Goal: Task Accomplishment & Management: Use online tool/utility

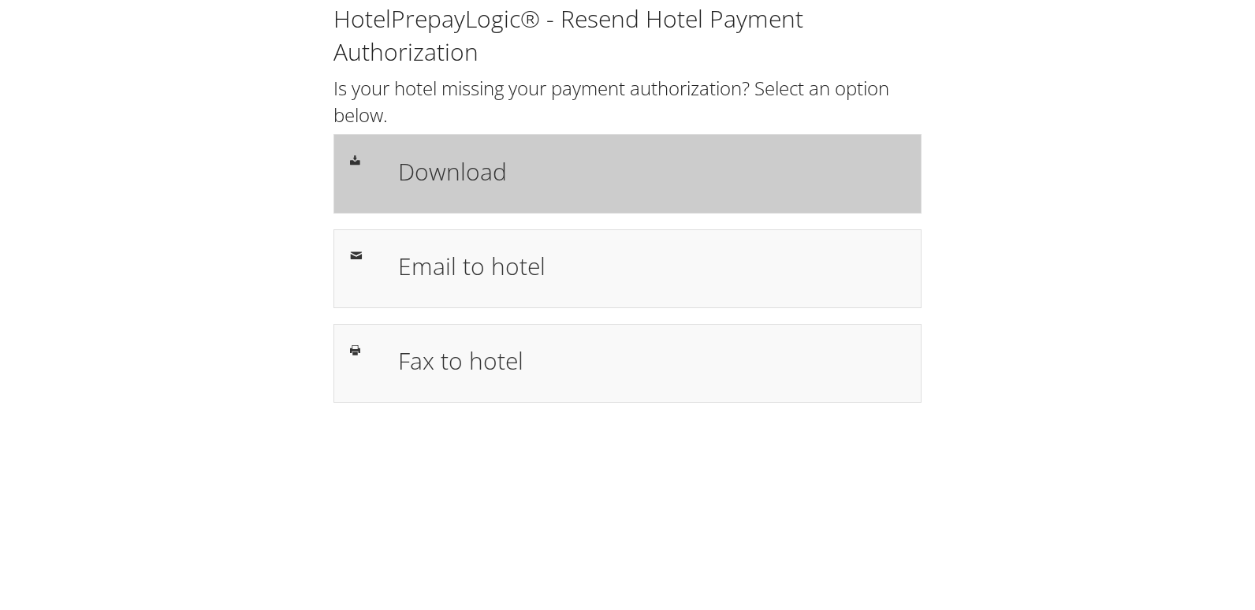
drag, startPoint x: 497, startPoint y: 151, endPoint x: 496, endPoint y: 162, distance: 11.1
click at [497, 151] on div "Download" at bounding box center [651, 174] width 531 height 46
click at [621, 195] on div "Download" at bounding box center [651, 174] width 531 height 46
click at [414, 164] on h1 "Download" at bounding box center [651, 171] width 507 height 35
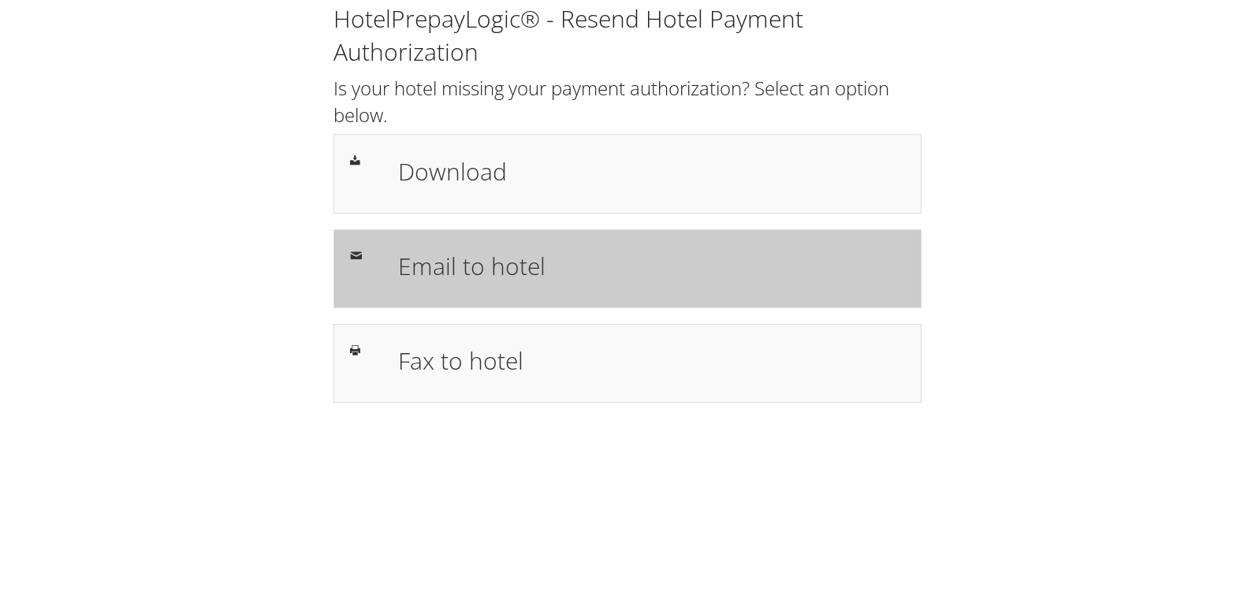
click at [442, 230] on div "Email to hotel" at bounding box center [628, 268] width 588 height 79
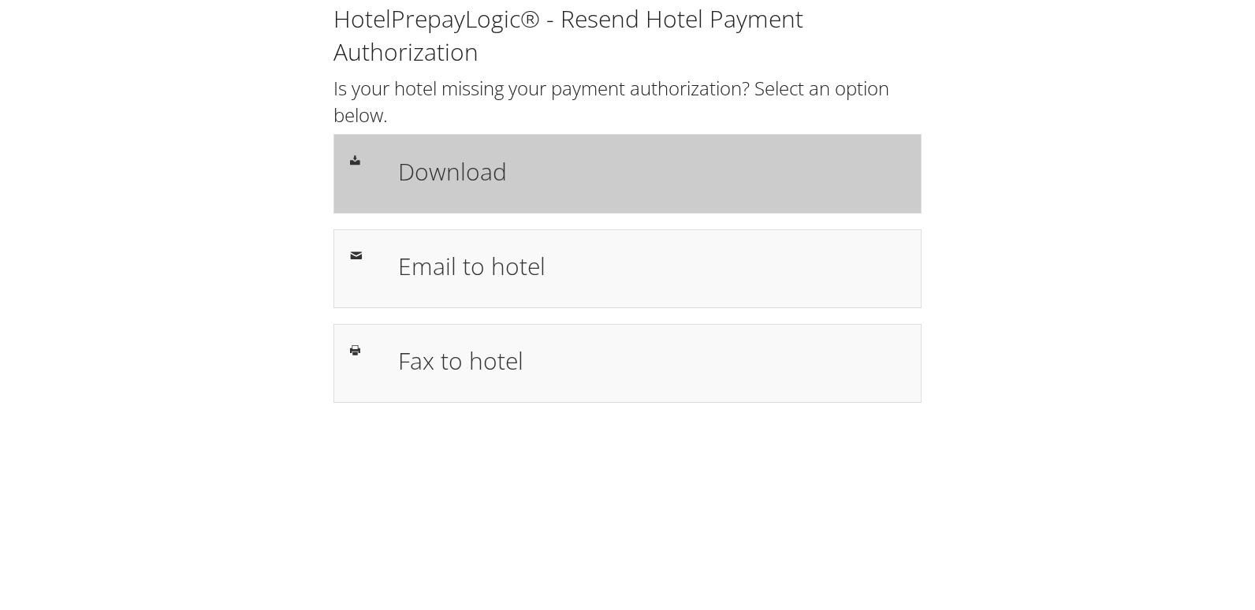
click at [574, 191] on div "Download" at bounding box center [651, 174] width 531 height 46
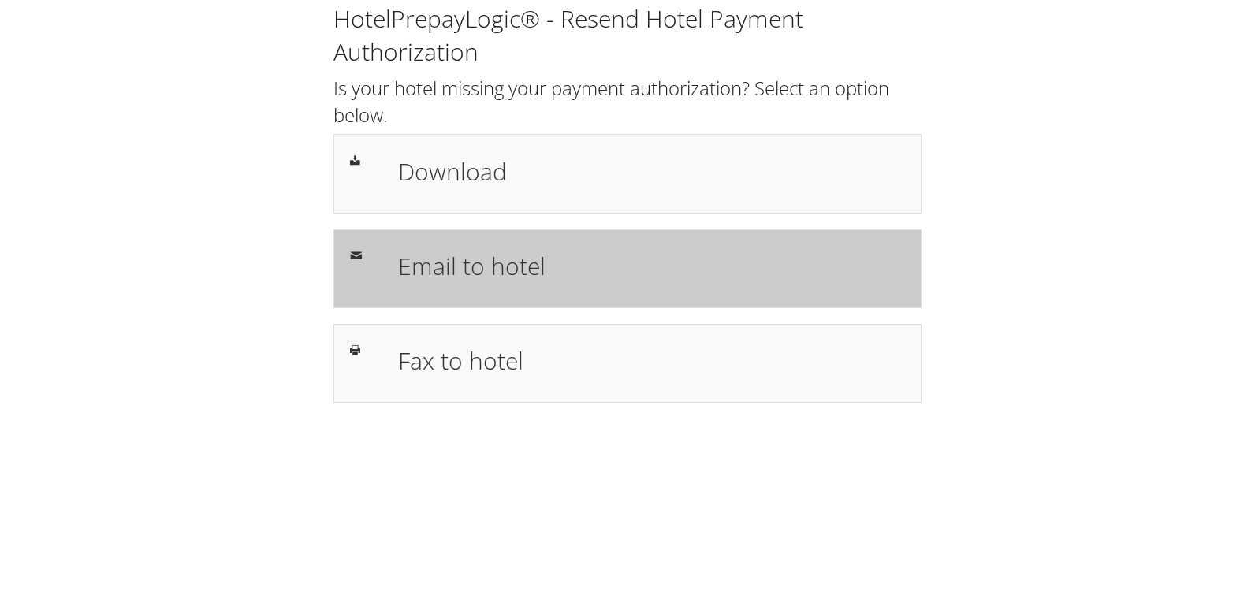
click at [595, 272] on h1 "Email to hotel" at bounding box center [651, 265] width 507 height 35
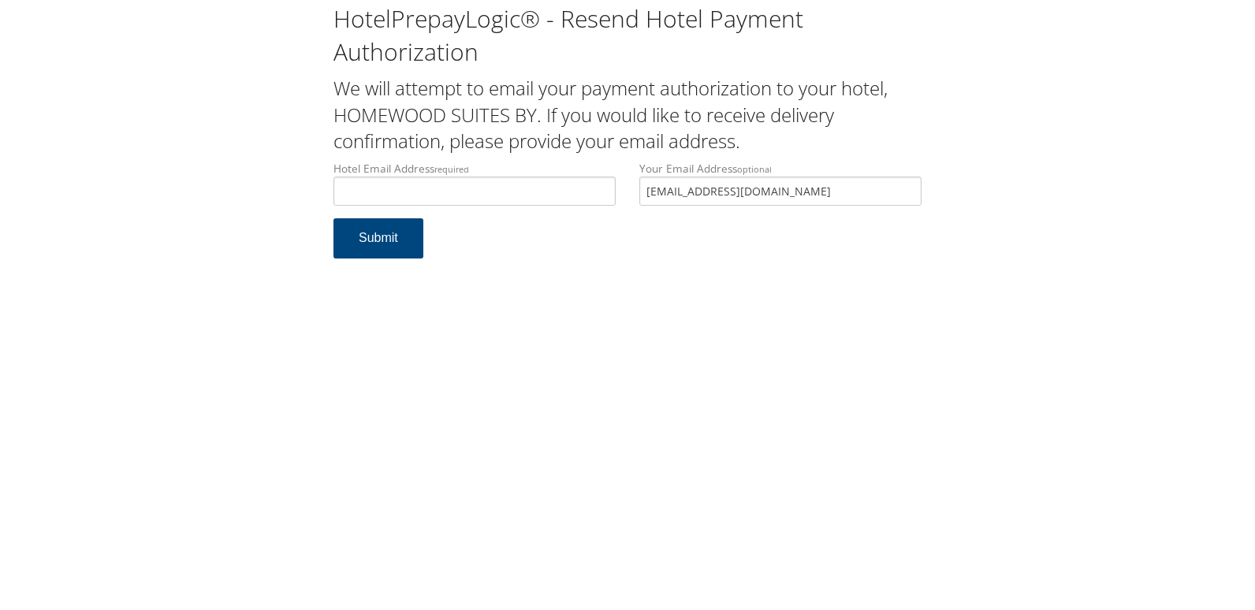
click at [487, 207] on div "Hotel Email Address required Hotel email address is required" at bounding box center [475, 190] width 306 height 58
click at [460, 196] on input "Hotel Email Address required" at bounding box center [475, 191] width 282 height 29
paste input "Homewood"
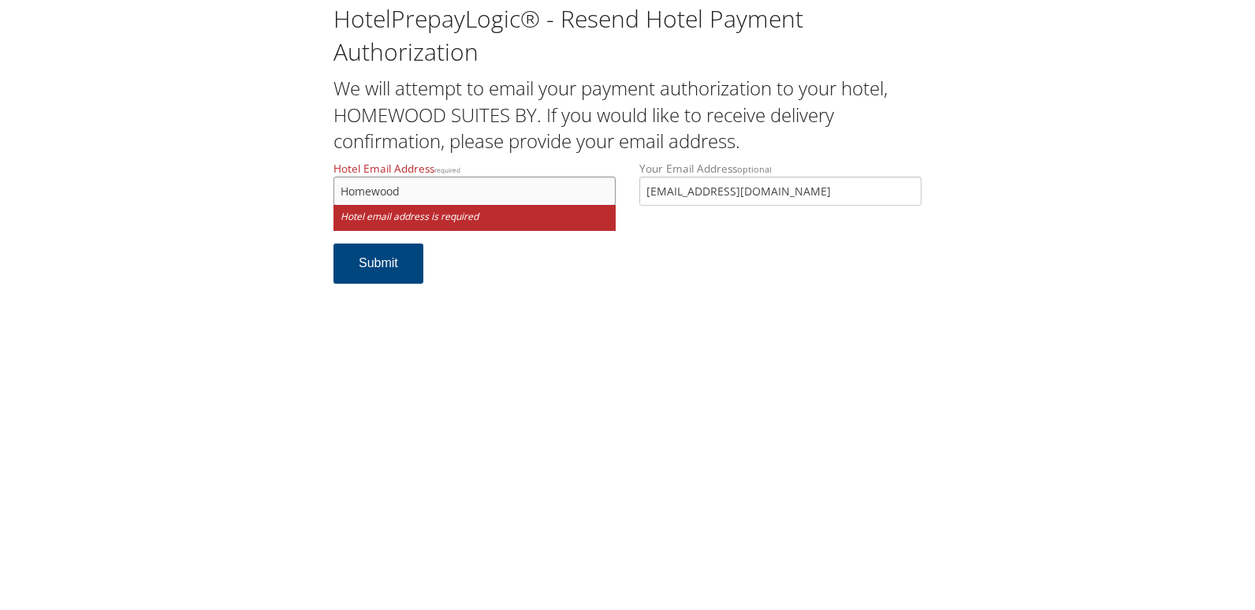
click at [445, 192] on input "Homewood" at bounding box center [475, 191] width 282 height 29
paste input "Paducah"
click at [346, 189] on input "HomewoodPaducahmchughhg.com" at bounding box center [475, 191] width 282 height 29
click at [404, 192] on input "homewoodPaducahmchughhg.com" at bounding box center [475, 191] width 282 height 29
click at [400, 192] on input "homewoodpaducahmchughhg.com" at bounding box center [475, 191] width 282 height 29
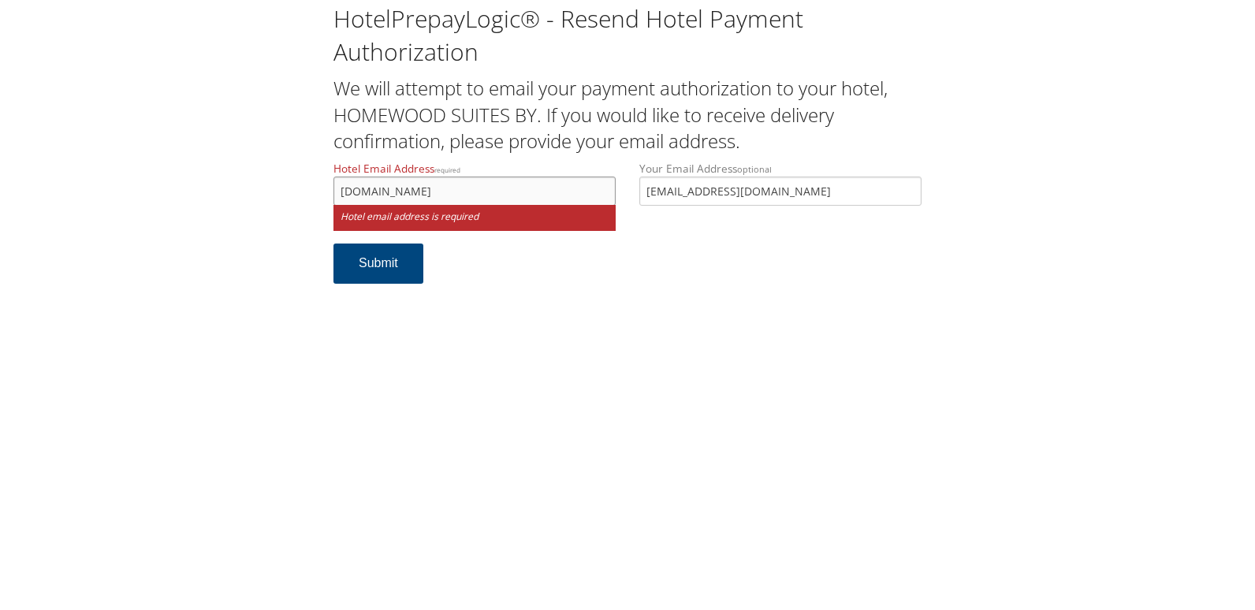
drag, startPoint x: 552, startPoint y: 195, endPoint x: 317, endPoint y: 194, distance: 235.0
click at [317, 194] on div "HotelPrepayLogic® - Resend Hotel Payment Authorization We will attempt to email…" at bounding box center [628, 150] width 1224 height 300
click at [500, 188] on input "homewood.paducahmchughhg.com" at bounding box center [475, 191] width 282 height 29
click at [488, 193] on input "homewood.paducahmchughhg.com" at bounding box center [475, 191] width 282 height 29
click at [446, 197] on input "homewood.paducahmchughhg.com" at bounding box center [475, 191] width 282 height 29
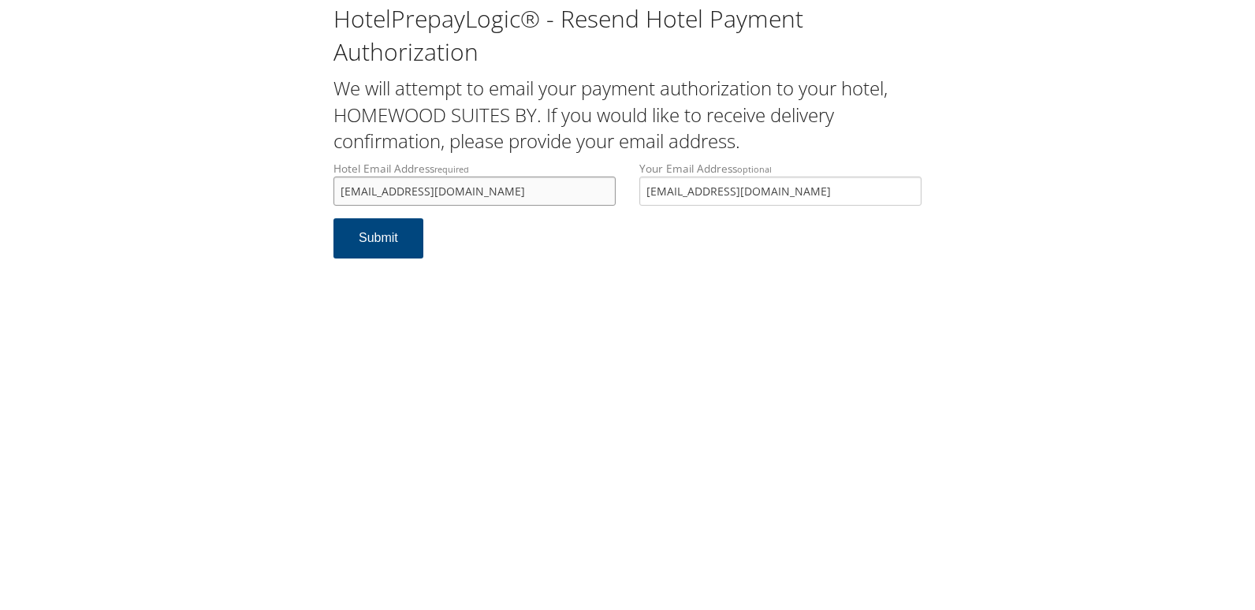
drag, startPoint x: 550, startPoint y: 192, endPoint x: 286, endPoint y: 170, distance: 264.3
click at [283, 172] on div "HotelPrepayLogic® - Resend Hotel Payment Authorization We will attempt to email…" at bounding box center [628, 137] width 1224 height 274
type input "homewood.paducah@mchughhg.com"
click at [398, 247] on button "Submit" at bounding box center [379, 238] width 90 height 40
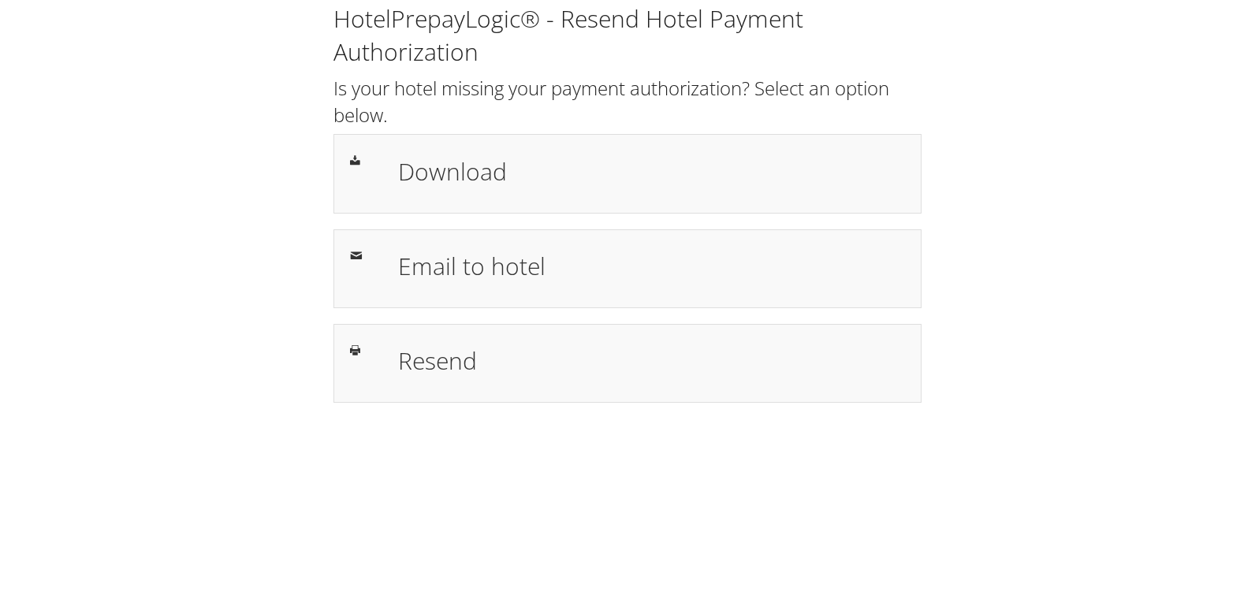
click at [577, 185] on h1 "Download" at bounding box center [651, 171] width 507 height 35
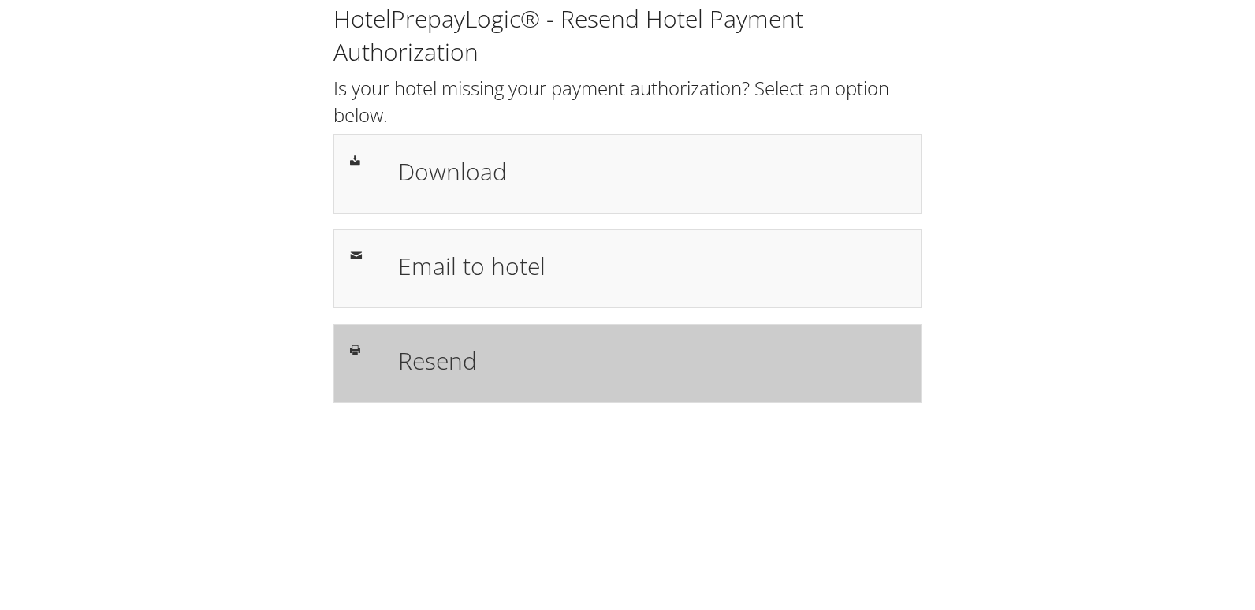
click at [428, 360] on h1 "Resend" at bounding box center [651, 360] width 507 height 35
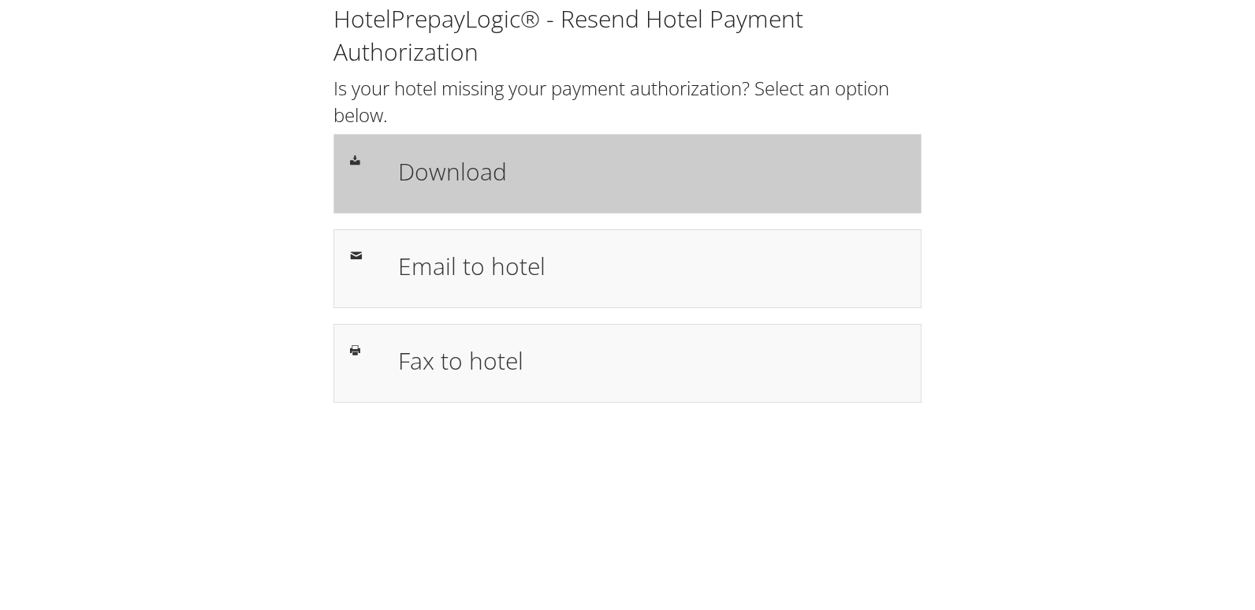
click at [621, 183] on h1 "Download" at bounding box center [651, 171] width 507 height 35
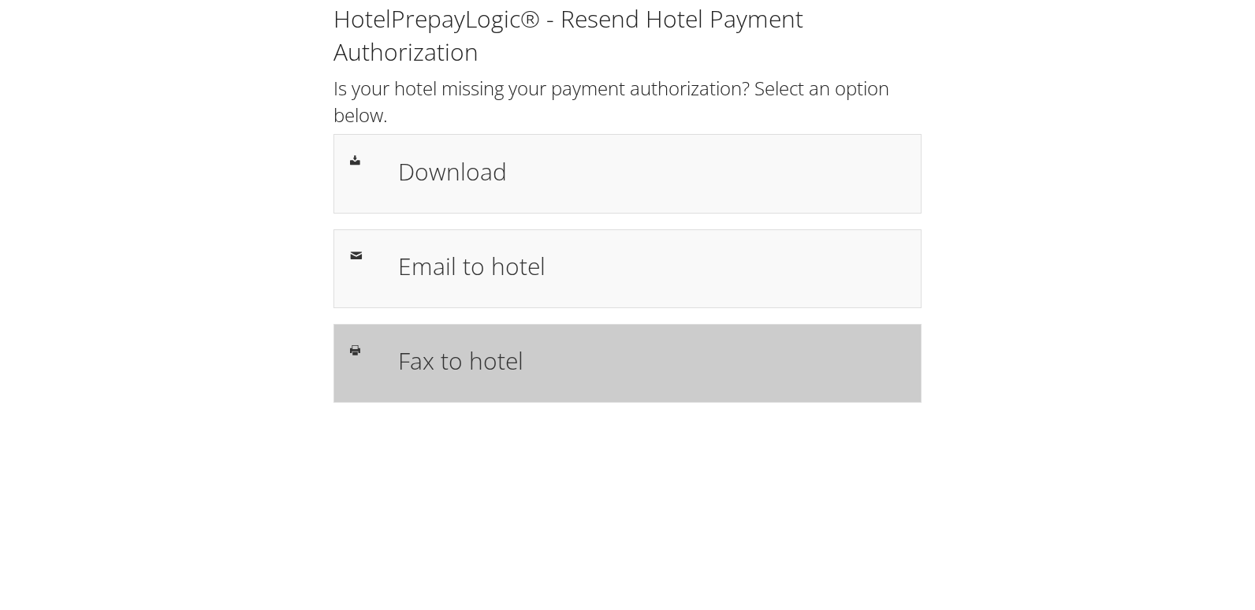
click at [474, 395] on div "Fax to hotel" at bounding box center [628, 363] width 588 height 79
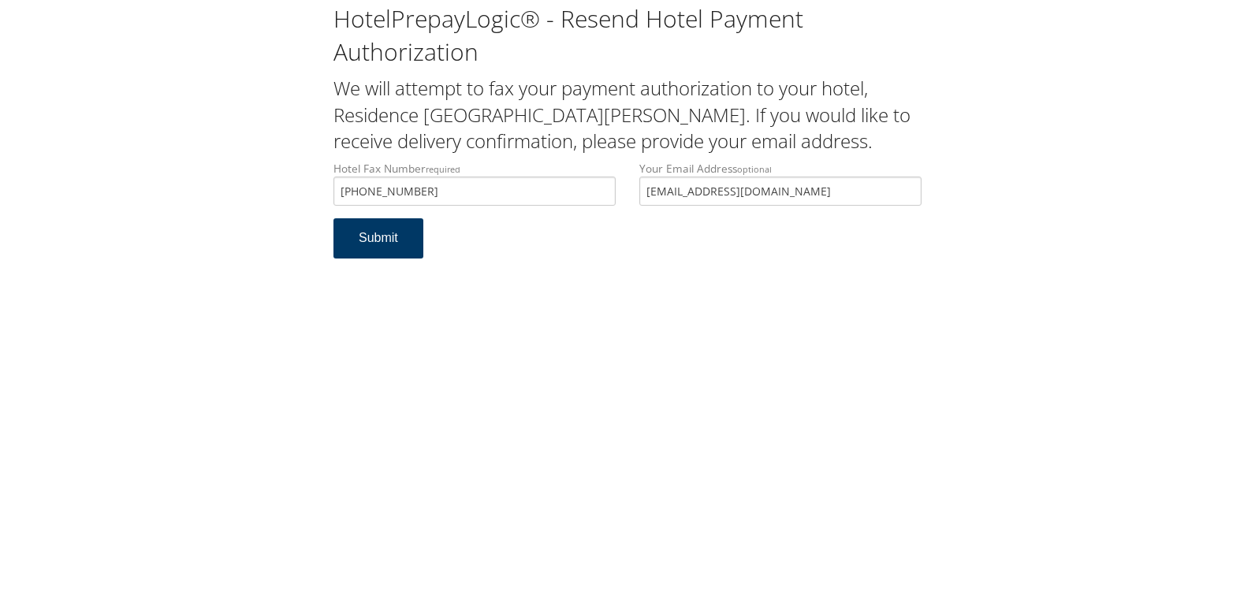
click at [360, 247] on button "Submit" at bounding box center [379, 238] width 90 height 40
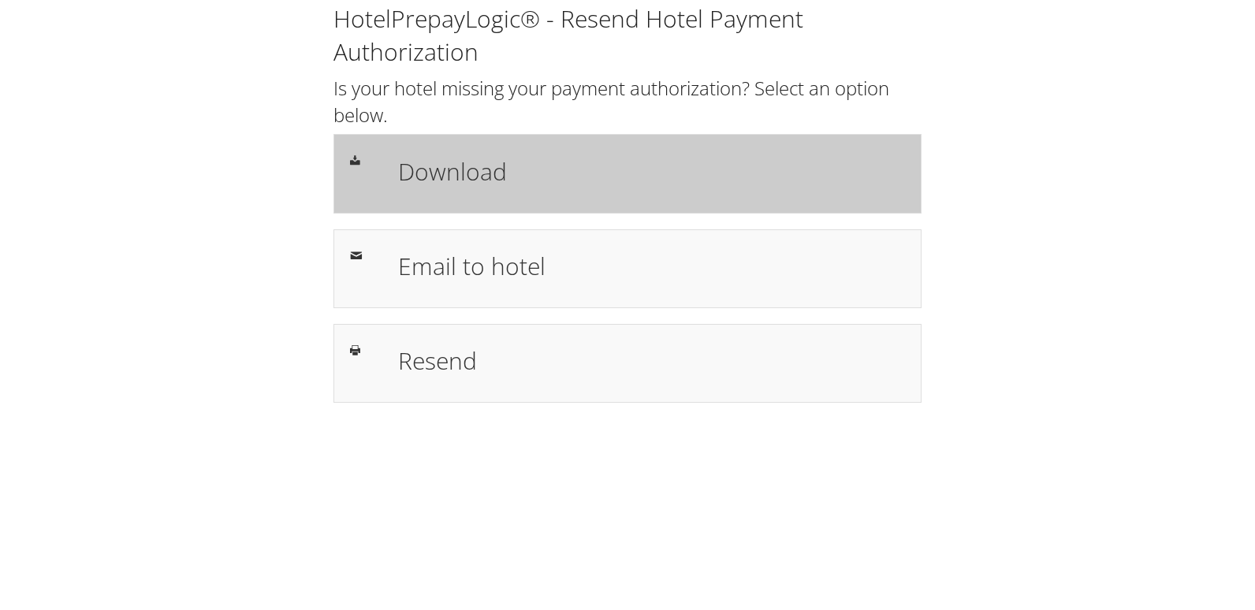
click at [591, 166] on h1 "Download" at bounding box center [651, 171] width 507 height 35
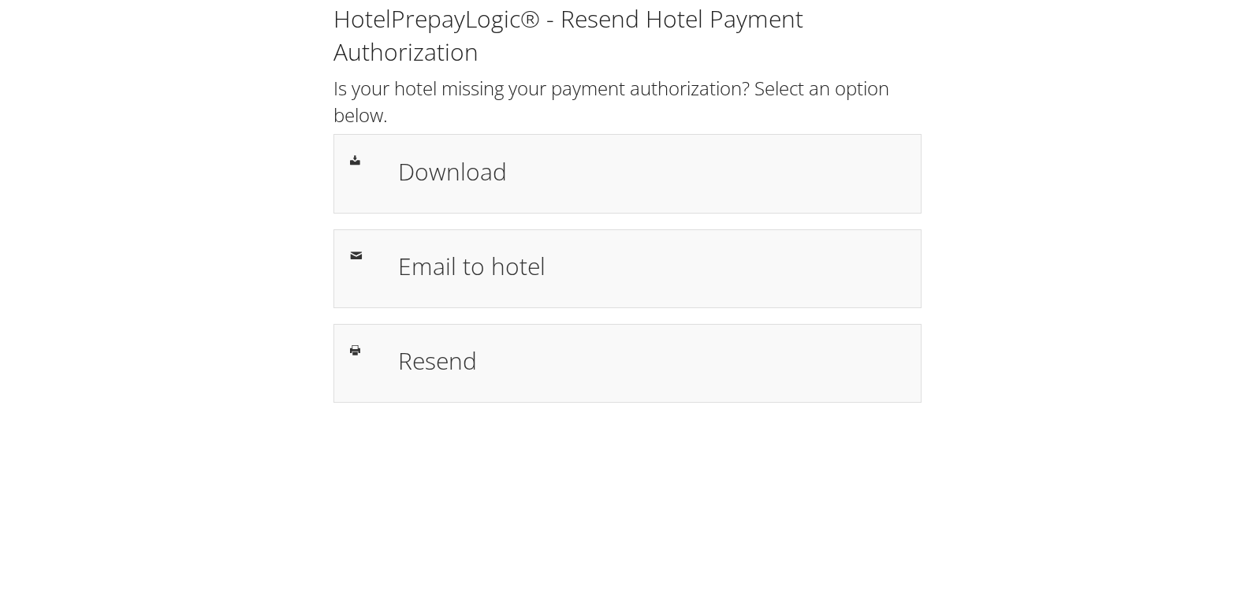
drag, startPoint x: 565, startPoint y: 153, endPoint x: 566, endPoint y: 77, distance: 75.7
click at [565, 154] on h1 "Download" at bounding box center [651, 171] width 507 height 35
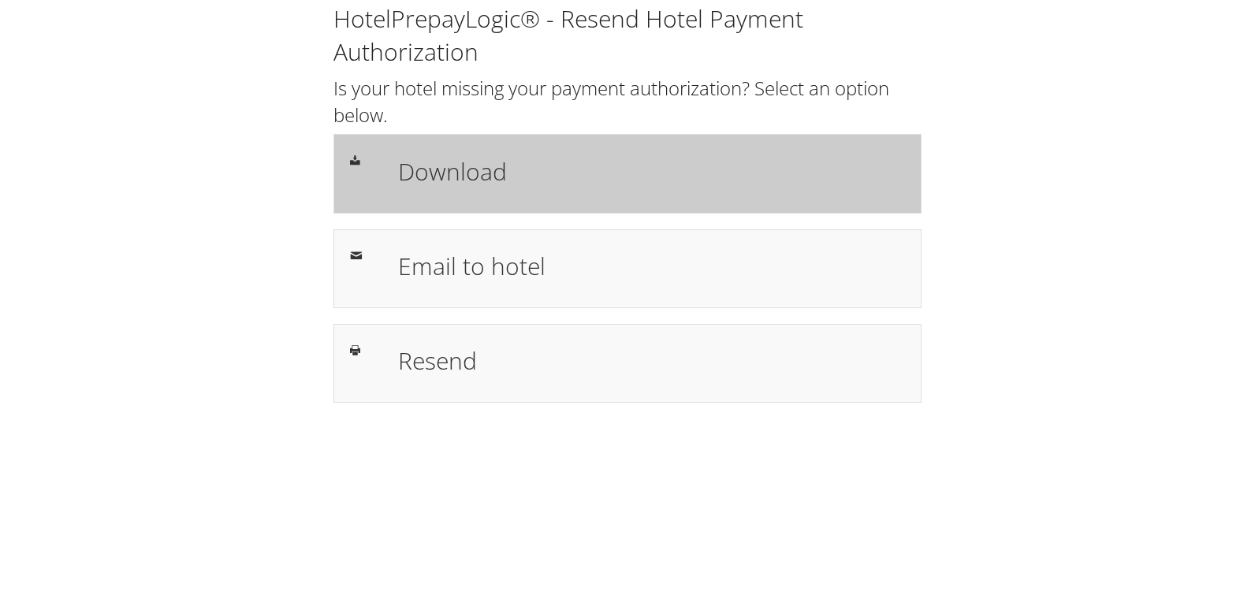
click at [537, 170] on h1 "Download" at bounding box center [651, 171] width 507 height 35
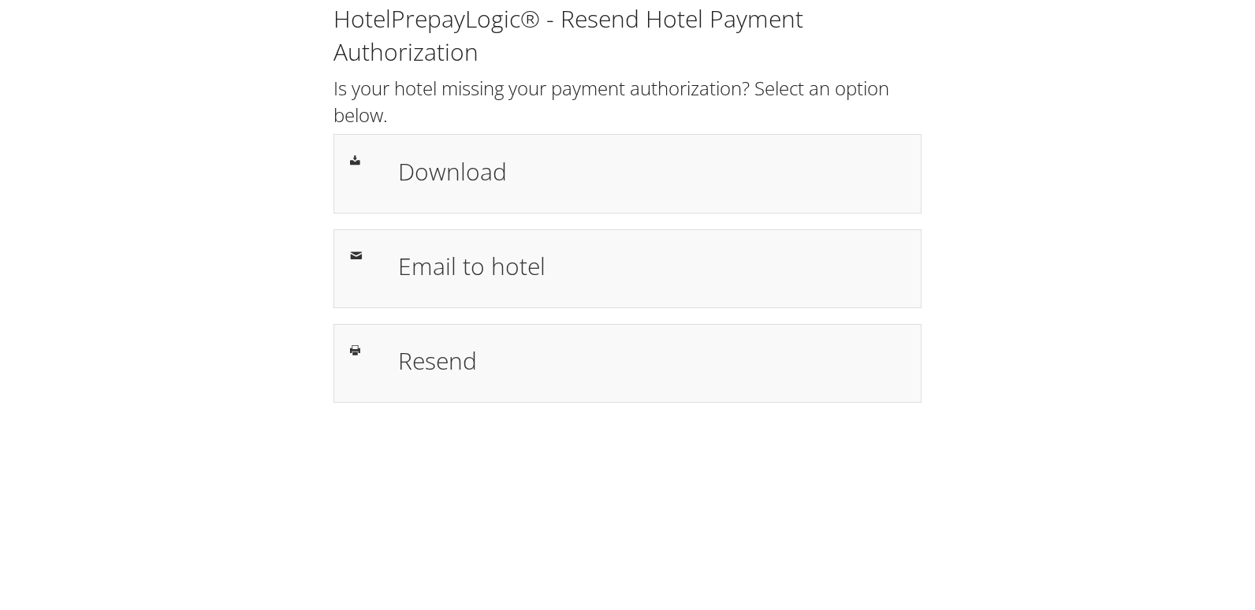
drag, startPoint x: 419, startPoint y: 140, endPoint x: 413, endPoint y: 125, distance: 16.0
click at [419, 140] on div "Download" at bounding box center [628, 173] width 588 height 79
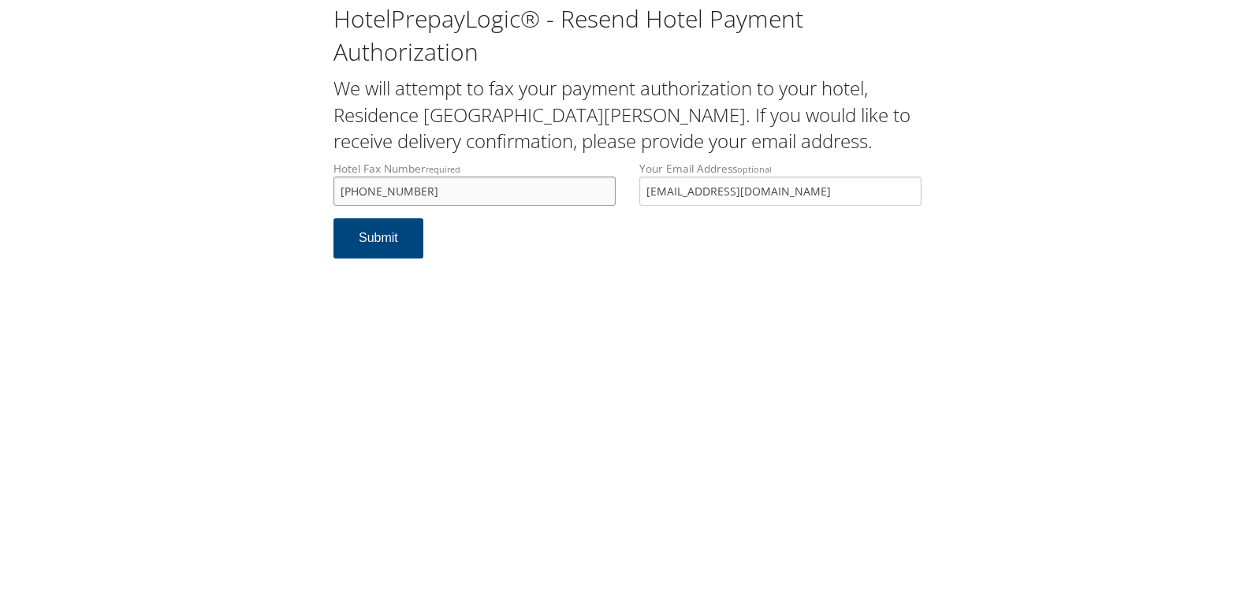
drag, startPoint x: 484, startPoint y: 205, endPoint x: 338, endPoint y: 212, distance: 146.1
click at [338, 212] on div "Hotel Fax Number required +1 (406) 443-2124 Hotel fax number is required" at bounding box center [475, 190] width 306 height 58
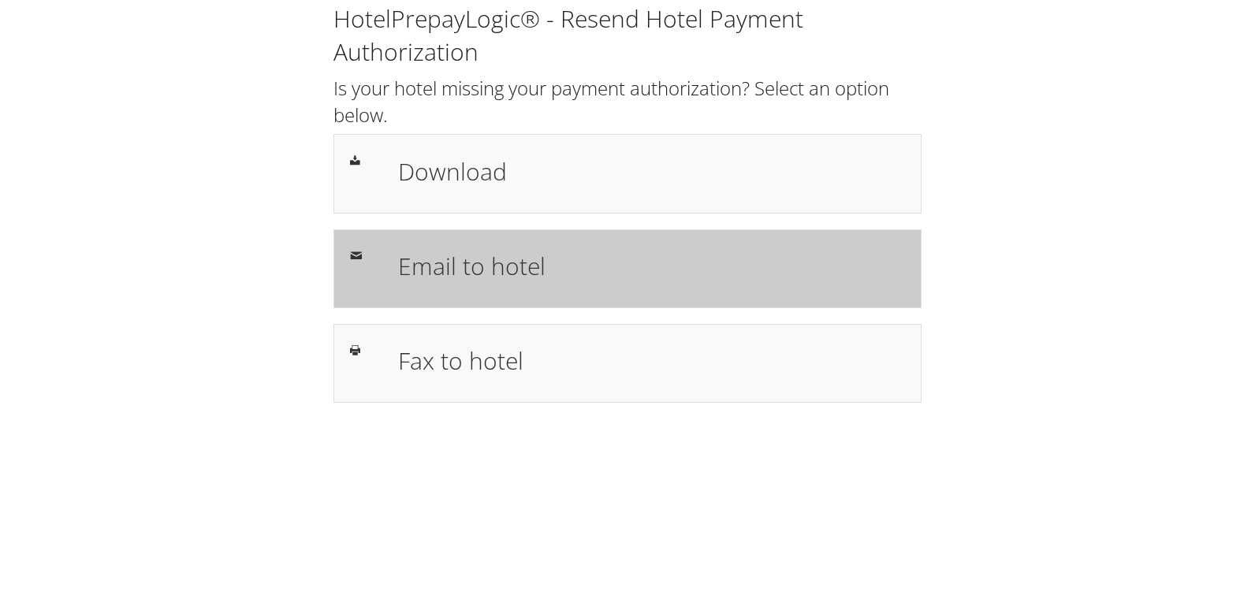
drag, startPoint x: 410, startPoint y: 249, endPoint x: 375, endPoint y: 291, distance: 54.3
click at [410, 249] on h1 "Email to hotel" at bounding box center [651, 265] width 507 height 35
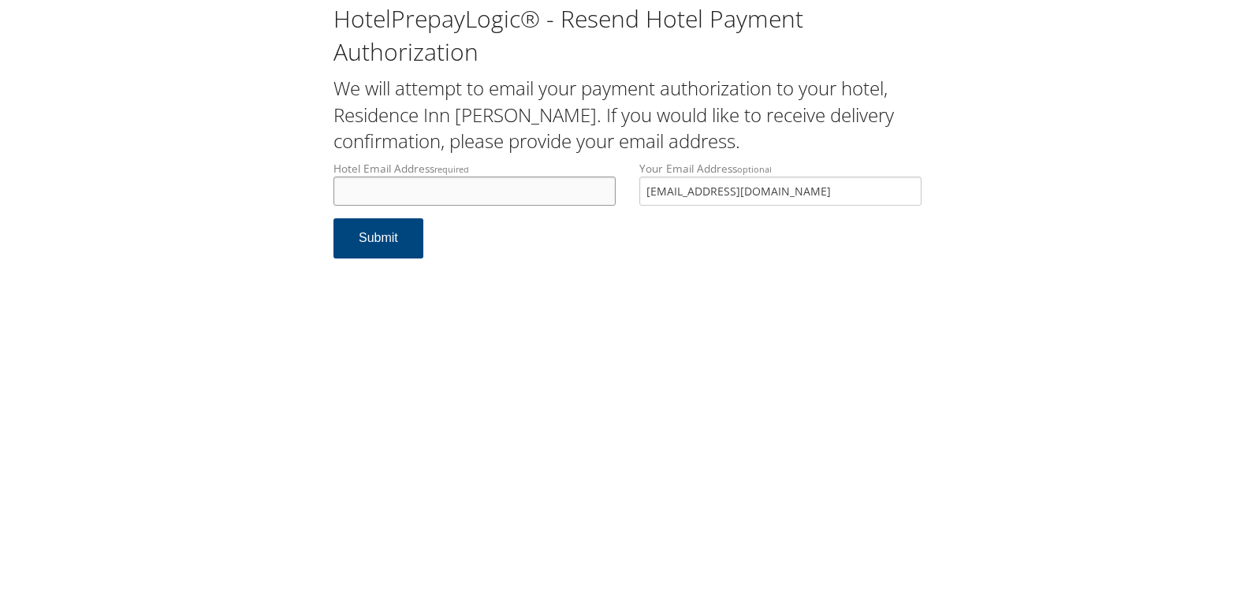
click at [421, 202] on input "Hotel Email Address required" at bounding box center [475, 191] width 282 height 29
paste input "[EMAIL_ADDRESS][DOMAIN_NAME]"
type input "[EMAIL_ADDRESS][DOMAIN_NAME]"
click at [388, 261] on form "Hotel Email Address required [EMAIL_ADDRESS][DOMAIN_NAME] Hotel email address i…" at bounding box center [628, 218] width 588 height 114
click at [388, 253] on button "Submit" at bounding box center [379, 238] width 90 height 40
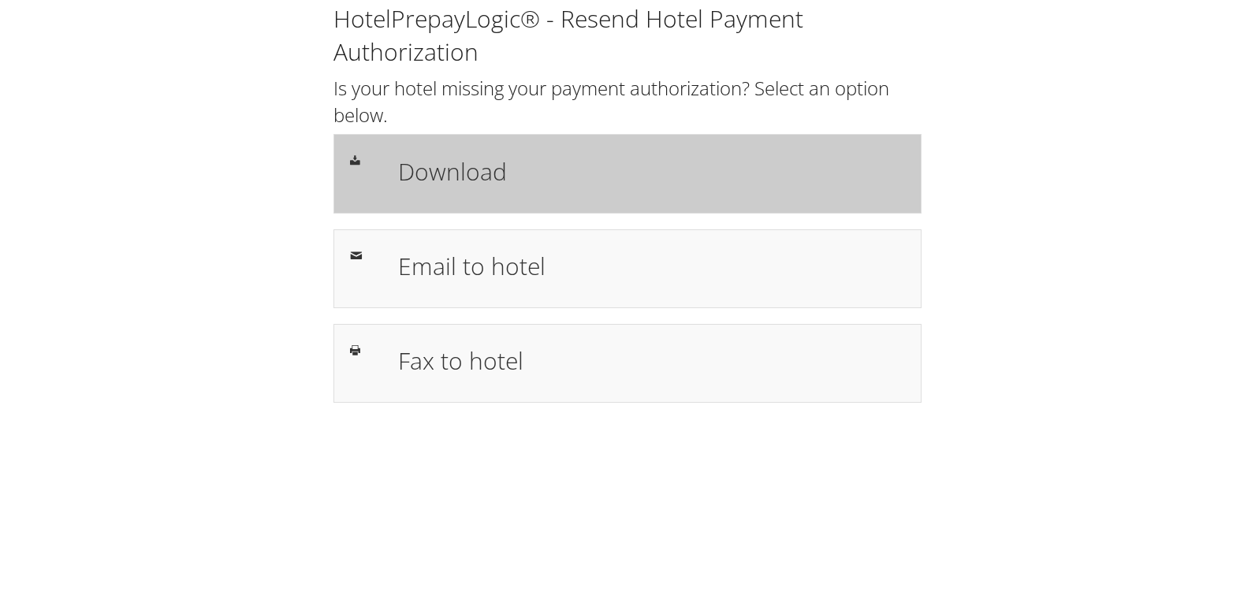
click at [442, 173] on h1 "Download" at bounding box center [651, 171] width 507 height 35
click at [675, 138] on div "Download" at bounding box center [628, 173] width 588 height 79
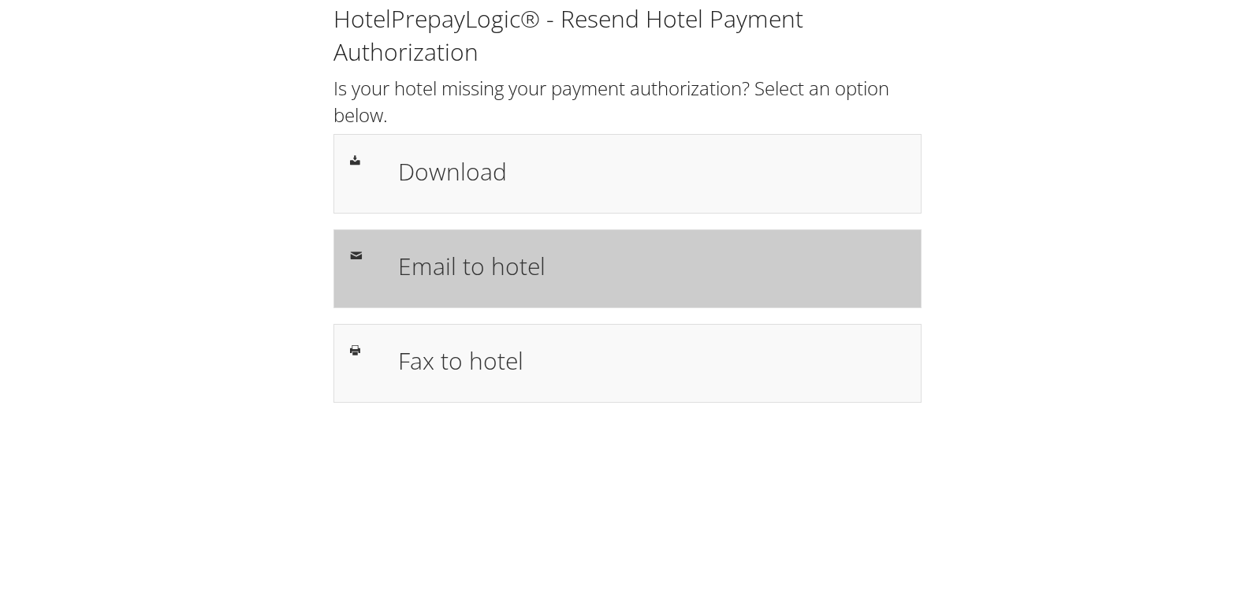
click at [509, 255] on h1 "Email to hotel" at bounding box center [651, 265] width 507 height 35
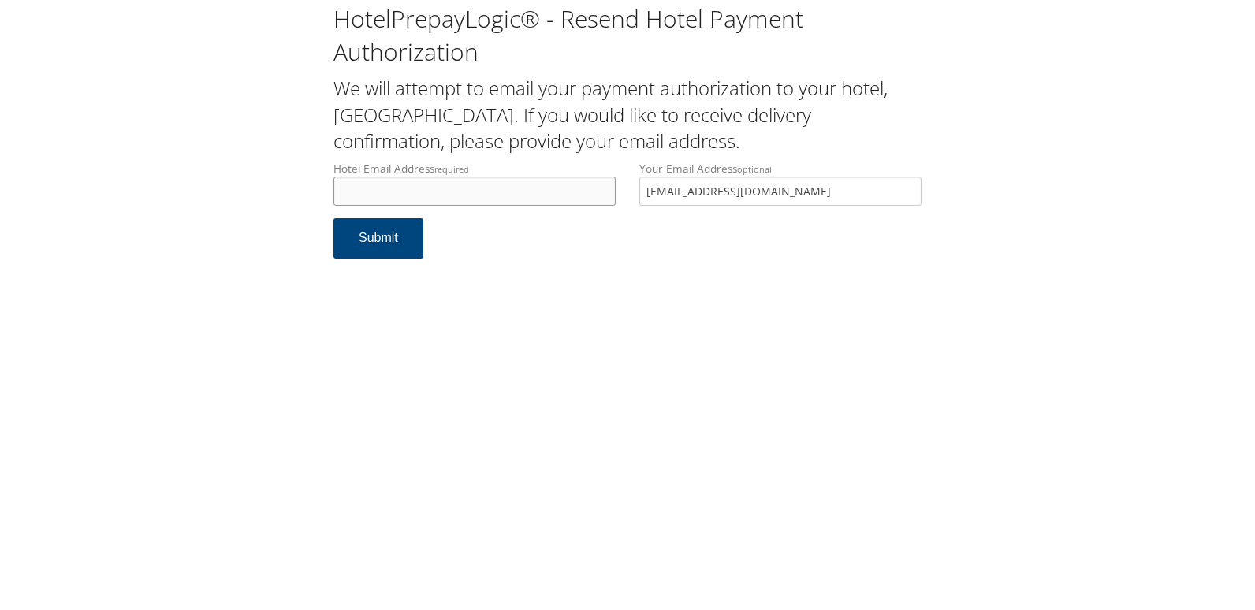
click at [379, 195] on input "Hotel Email Address required" at bounding box center [475, 191] width 282 height 29
drag, startPoint x: 466, startPoint y: 183, endPoint x: 282, endPoint y: 185, distance: 184.5
click at [282, 185] on div "HotelPrepayLogic® - Resend Hotel Payment Authorization We will attempt to email…" at bounding box center [628, 137] width 1224 height 274
type input "[EMAIL_ADDRESS][DOMAIN_NAME]"
click at [381, 232] on button "Submit" at bounding box center [379, 238] width 90 height 40
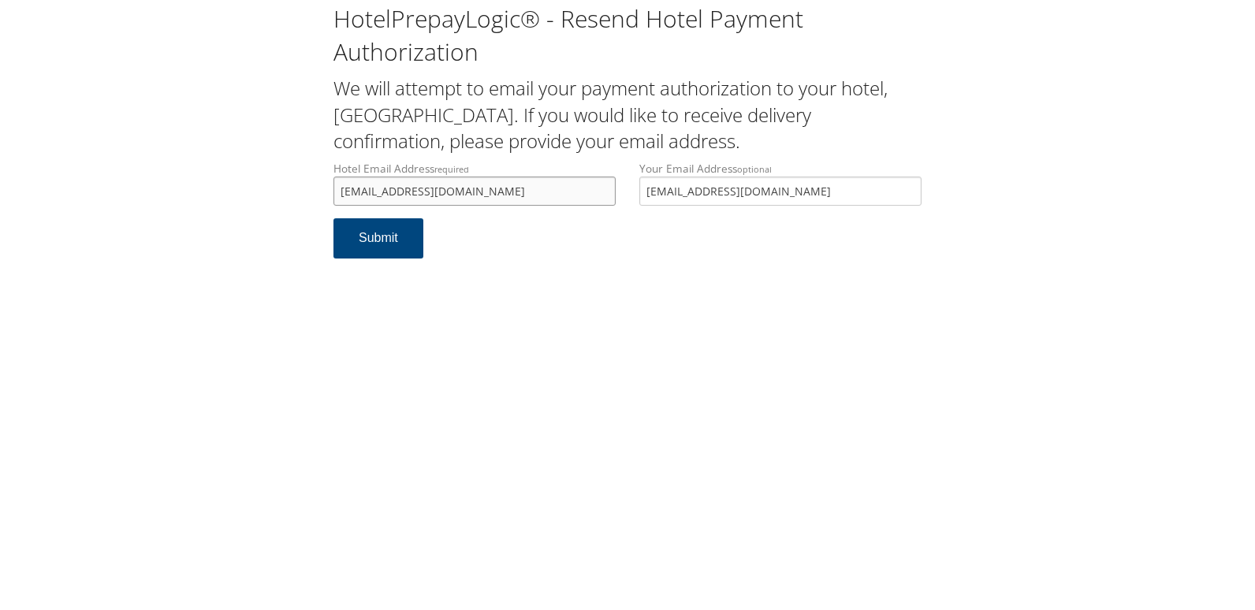
click at [391, 194] on input "hgitocomo@gmail.com" at bounding box center [475, 191] width 282 height 29
type input "hgitocoma@gmail.com"
click at [375, 232] on button "Submit" at bounding box center [379, 238] width 90 height 40
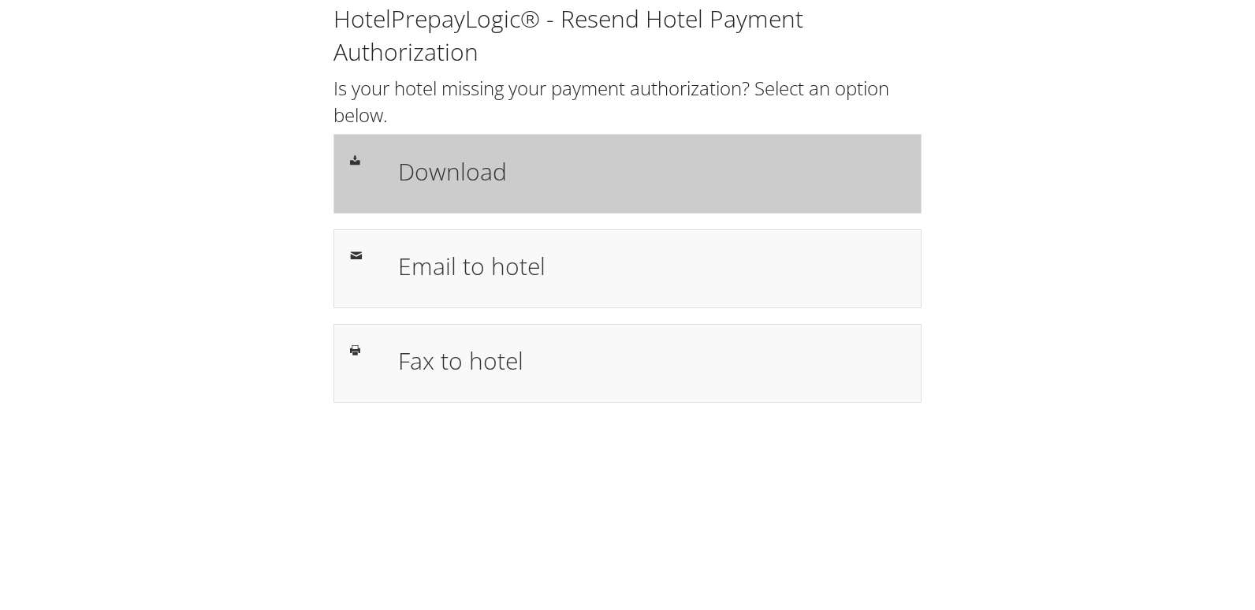
click at [643, 157] on h1 "Download" at bounding box center [651, 171] width 507 height 35
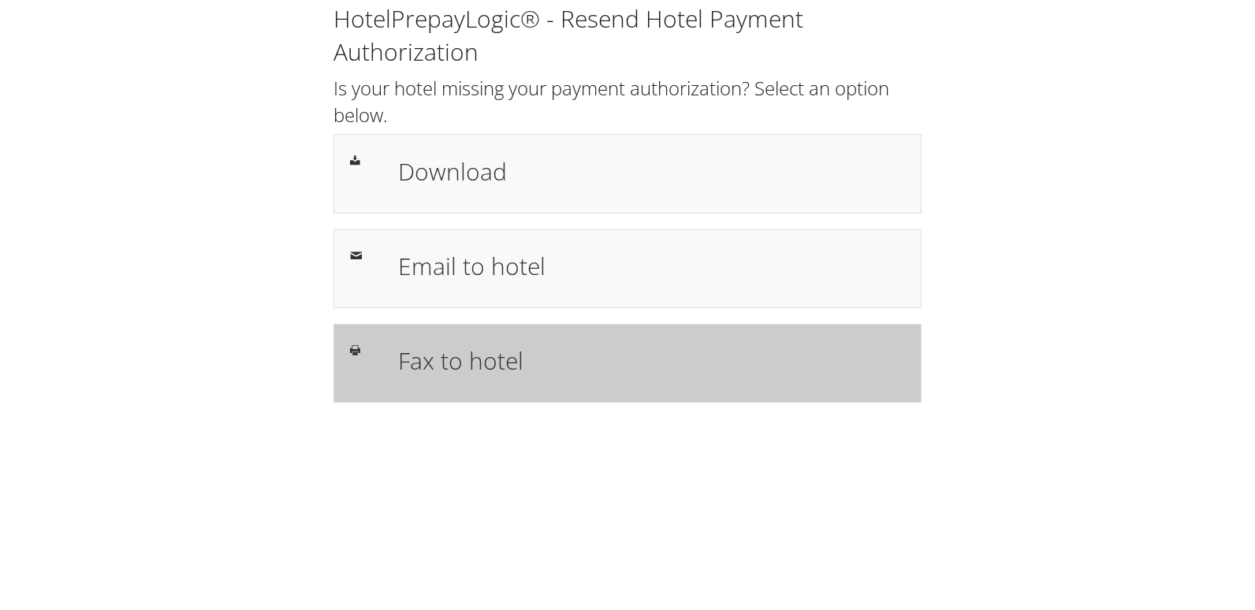
drag, startPoint x: 416, startPoint y: 360, endPoint x: 416, endPoint y: 351, distance: 8.7
click at [416, 360] on h1 "Fax to hotel" at bounding box center [651, 360] width 507 height 35
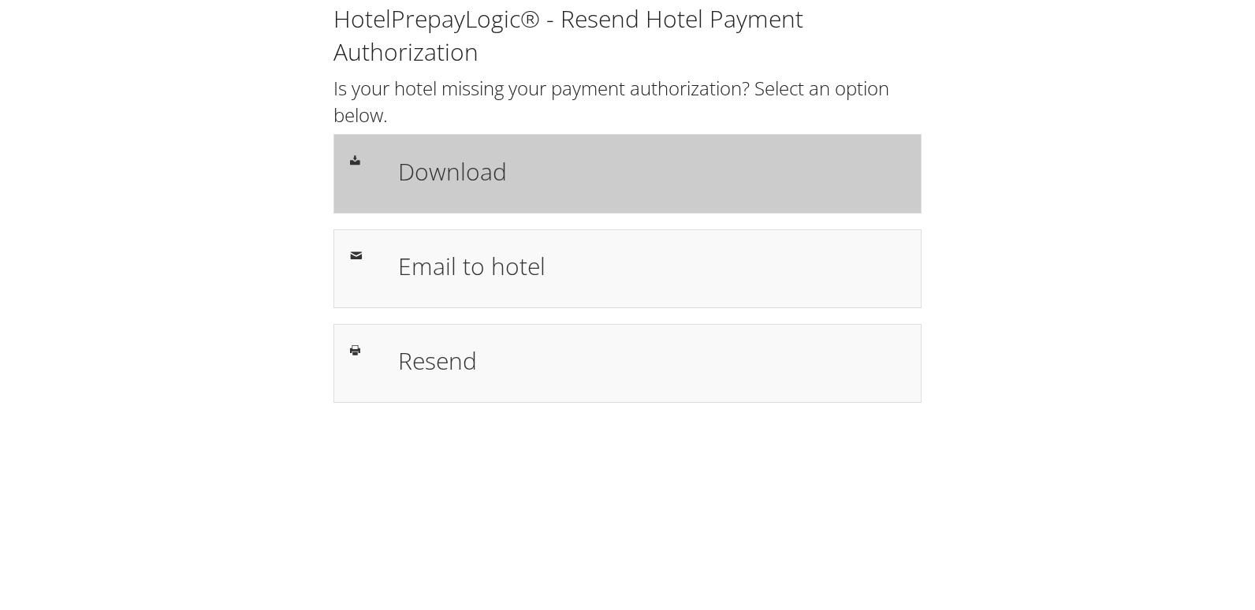
click at [542, 150] on div "Download" at bounding box center [628, 173] width 588 height 79
click at [550, 203] on div "Download" at bounding box center [628, 173] width 588 height 79
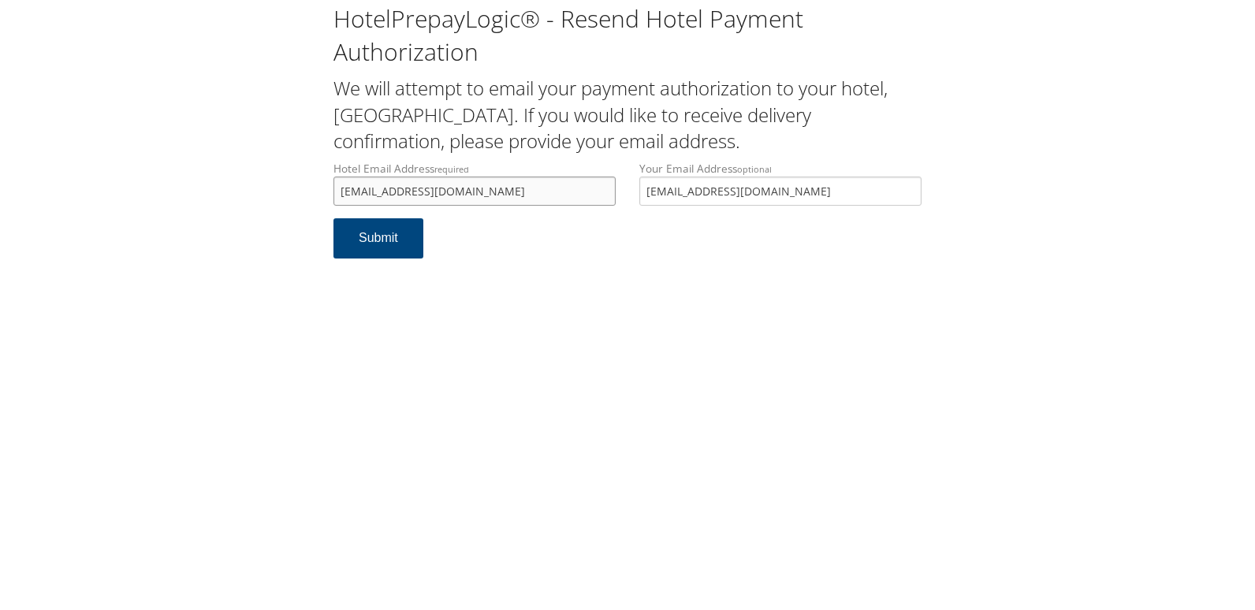
click at [423, 199] on input "hgitocoma@gmail.com" at bounding box center [475, 191] width 282 height 29
click at [367, 196] on input "hgitocoma@gmail.com" at bounding box center [475, 191] width 282 height 29
type input "hgitacoma@gmail.com"
click at [399, 242] on button "Submit" at bounding box center [379, 238] width 90 height 40
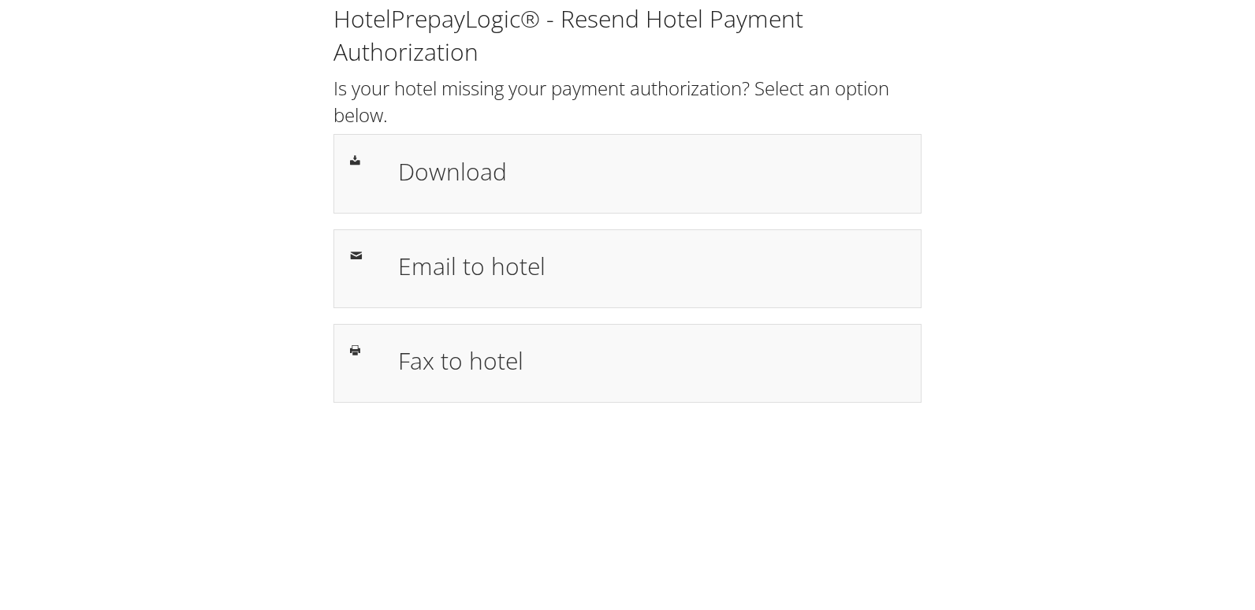
drag, startPoint x: 513, startPoint y: 181, endPoint x: 472, endPoint y: 13, distance: 173.1
click at [513, 181] on h1 "Download" at bounding box center [651, 171] width 507 height 35
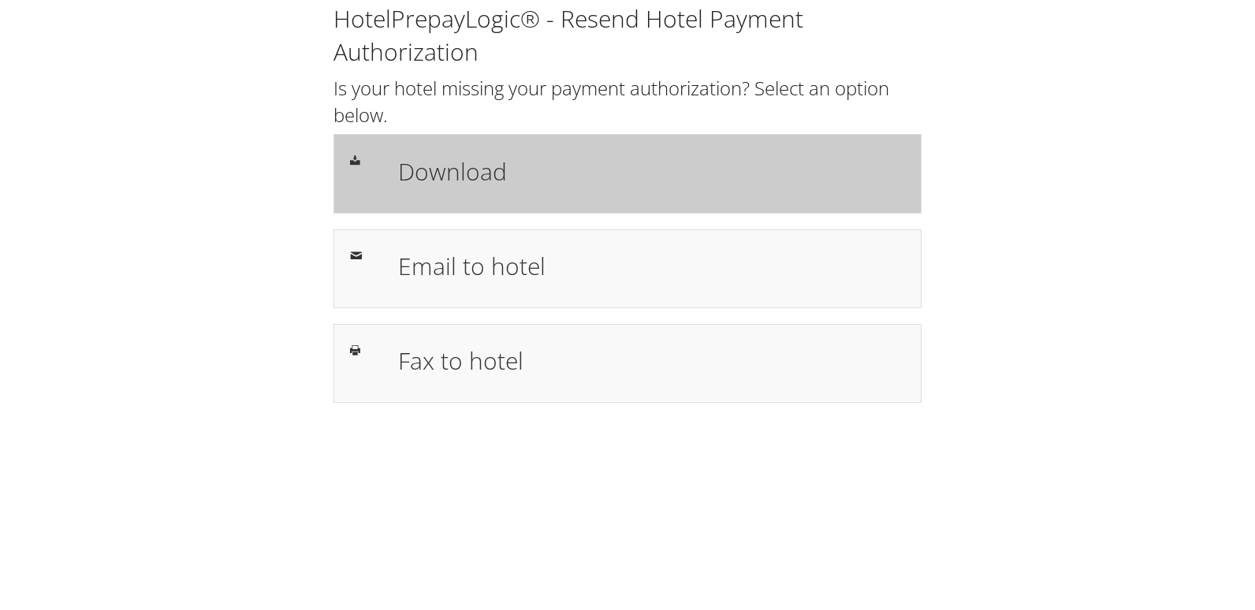
click at [454, 188] on h1 "Download" at bounding box center [651, 171] width 507 height 35
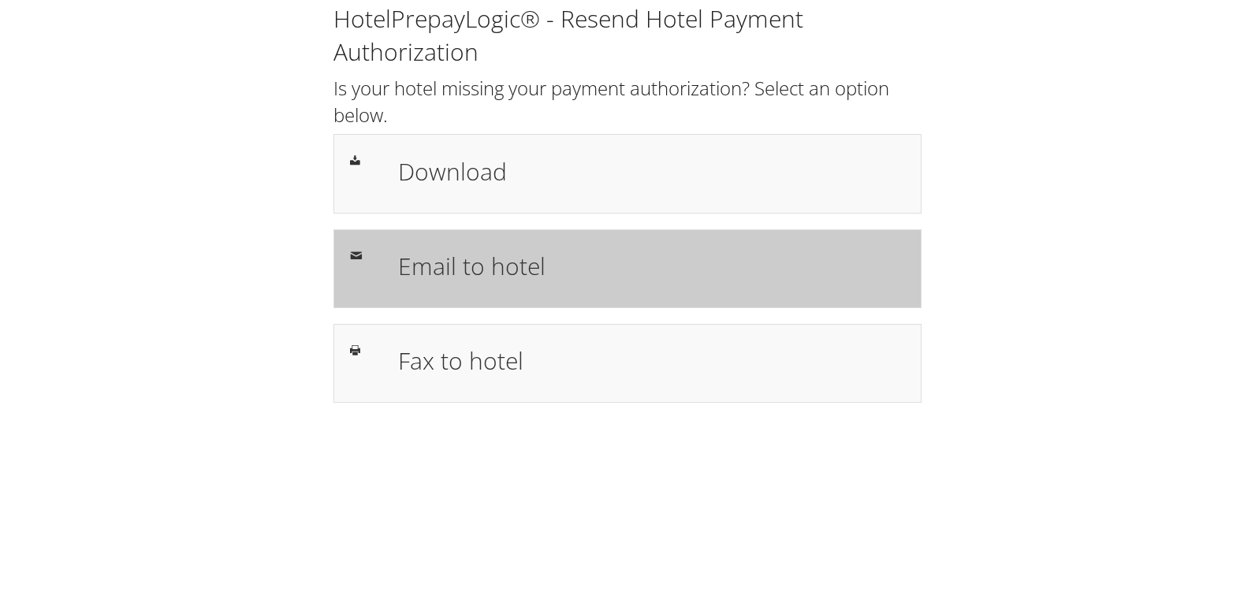
drag, startPoint x: 445, startPoint y: 260, endPoint x: 439, endPoint y: 277, distance: 17.5
click at [444, 262] on h1 "Email to hotel" at bounding box center [651, 265] width 507 height 35
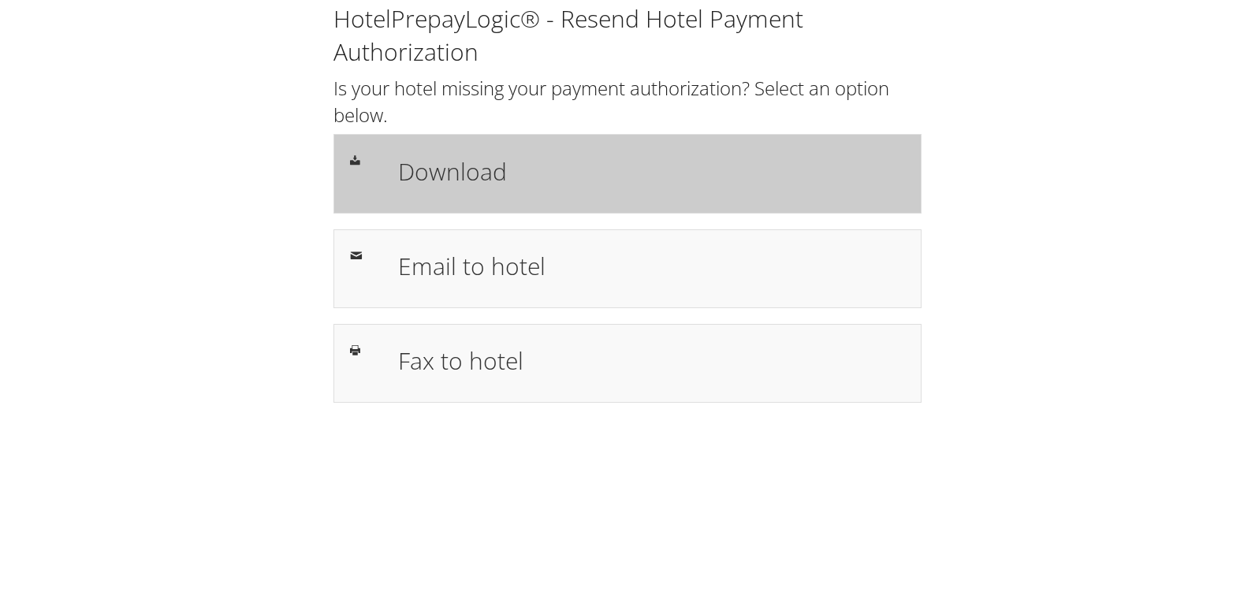
click at [639, 161] on h1 "Download" at bounding box center [651, 171] width 507 height 35
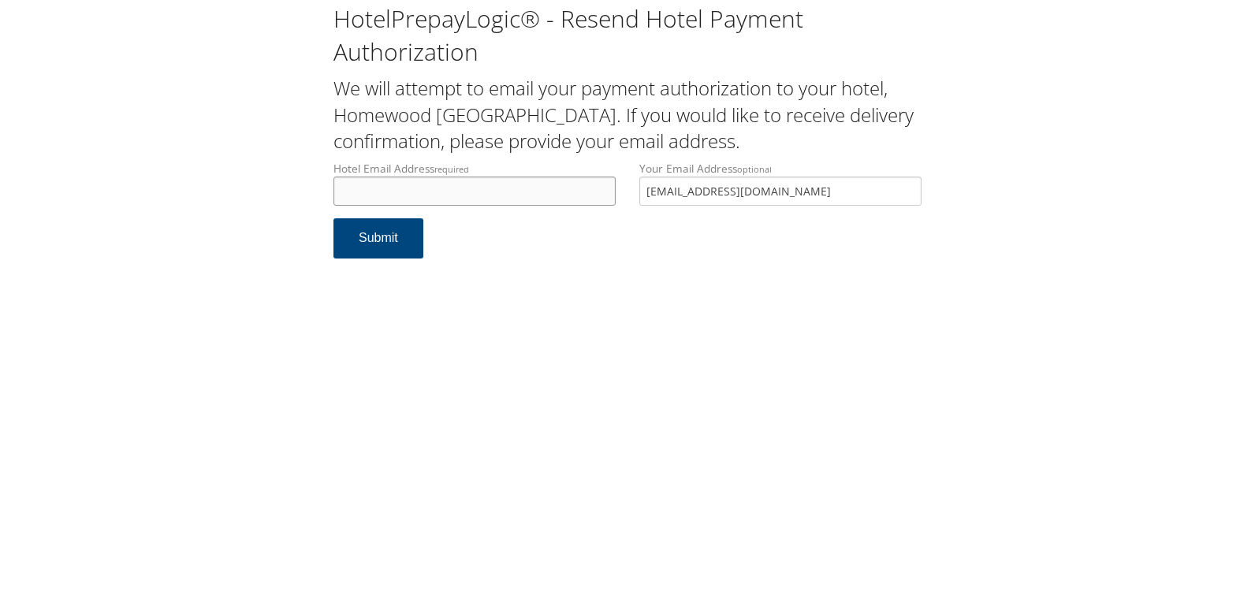
click at [412, 189] on input "Hotel Email Address required" at bounding box center [475, 191] width 282 height 29
paste input "[EMAIL_ADDRESS][DOMAIN_NAME]"
type input "[EMAIL_ADDRESS][DOMAIN_NAME]"
click at [383, 229] on button "Submit" at bounding box center [379, 238] width 90 height 40
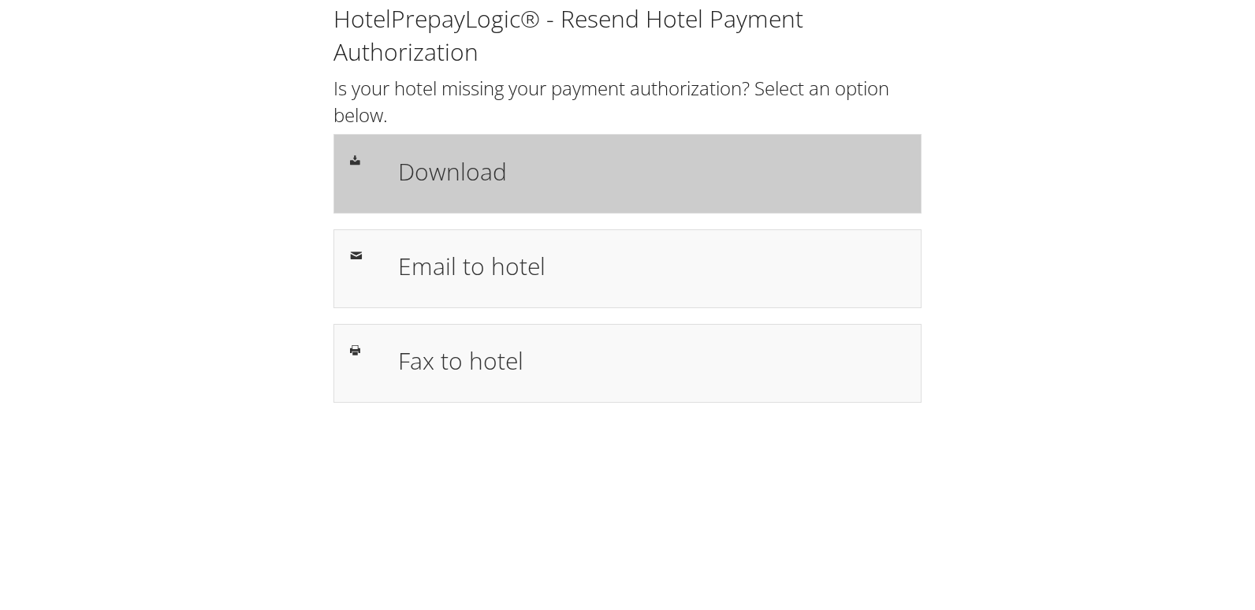
click at [536, 173] on h1 "Download" at bounding box center [651, 171] width 507 height 35
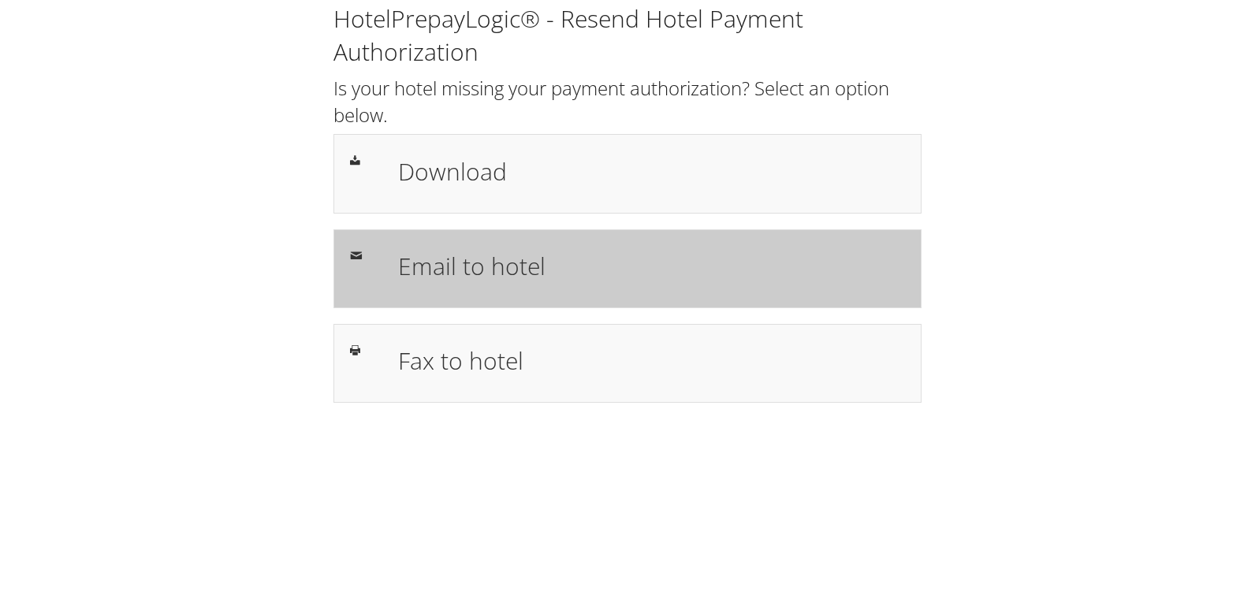
drag, startPoint x: 411, startPoint y: 270, endPoint x: 394, endPoint y: 272, distance: 17.5
click at [411, 270] on h1 "Email to hotel" at bounding box center [651, 265] width 507 height 35
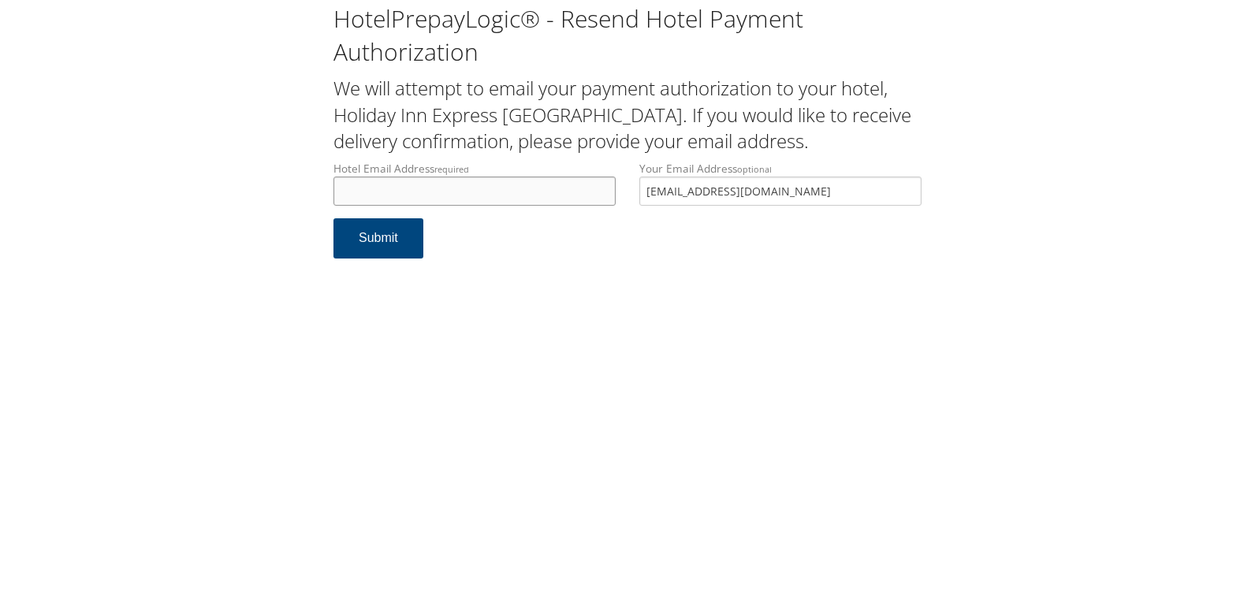
click at [409, 192] on input "Hotel Email Address required" at bounding box center [475, 191] width 282 height 29
click at [411, 192] on input "reservations@hi.com" at bounding box center [475, 191] width 282 height 29
drag, startPoint x: 513, startPoint y: 185, endPoint x: 339, endPoint y: 200, distance: 174.1
click at [339, 200] on input "reservations@sonomahi.com" at bounding box center [475, 191] width 282 height 29
type input "reservations@sonomahi.com"
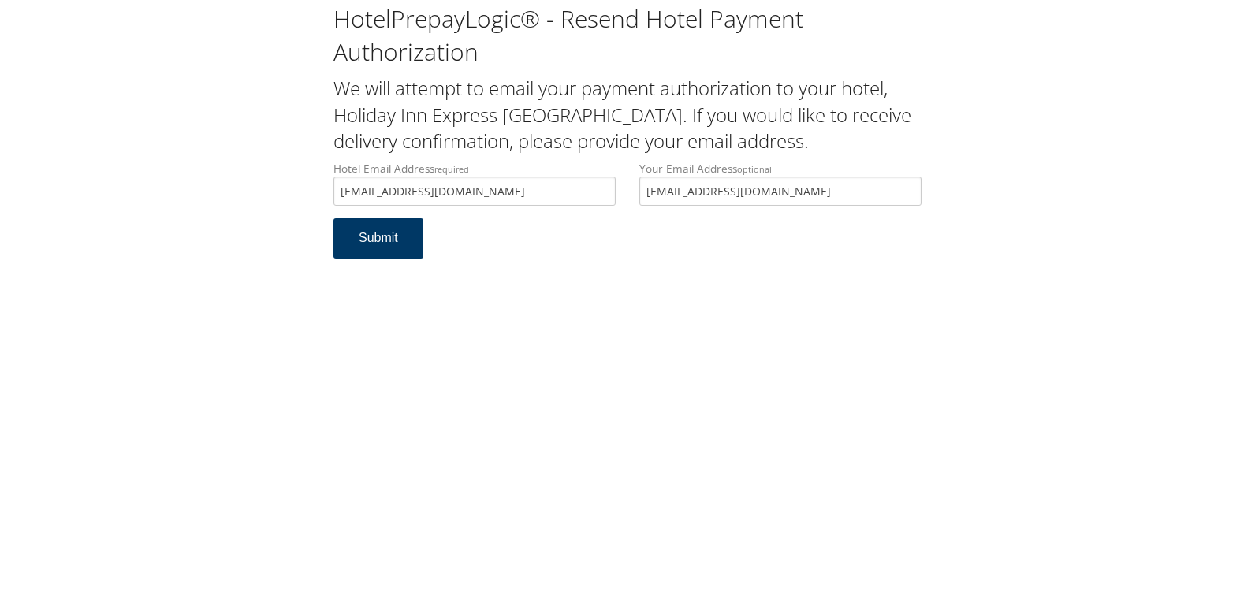
click at [382, 252] on button "Submit" at bounding box center [379, 238] width 90 height 40
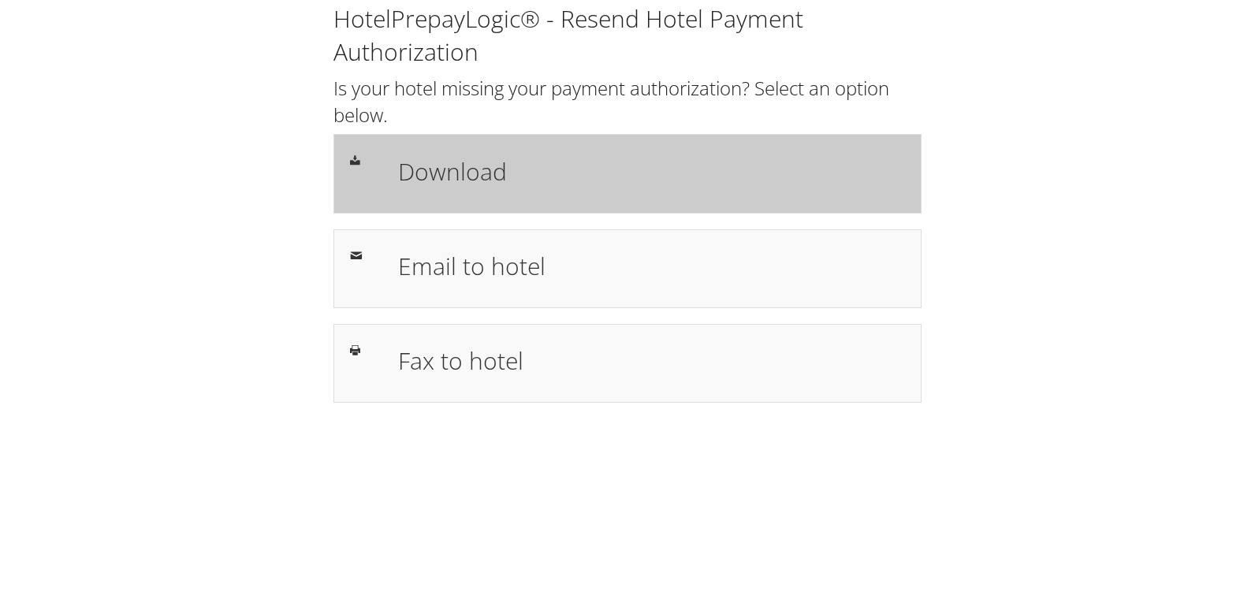
click at [547, 161] on h1 "Download" at bounding box center [651, 171] width 507 height 35
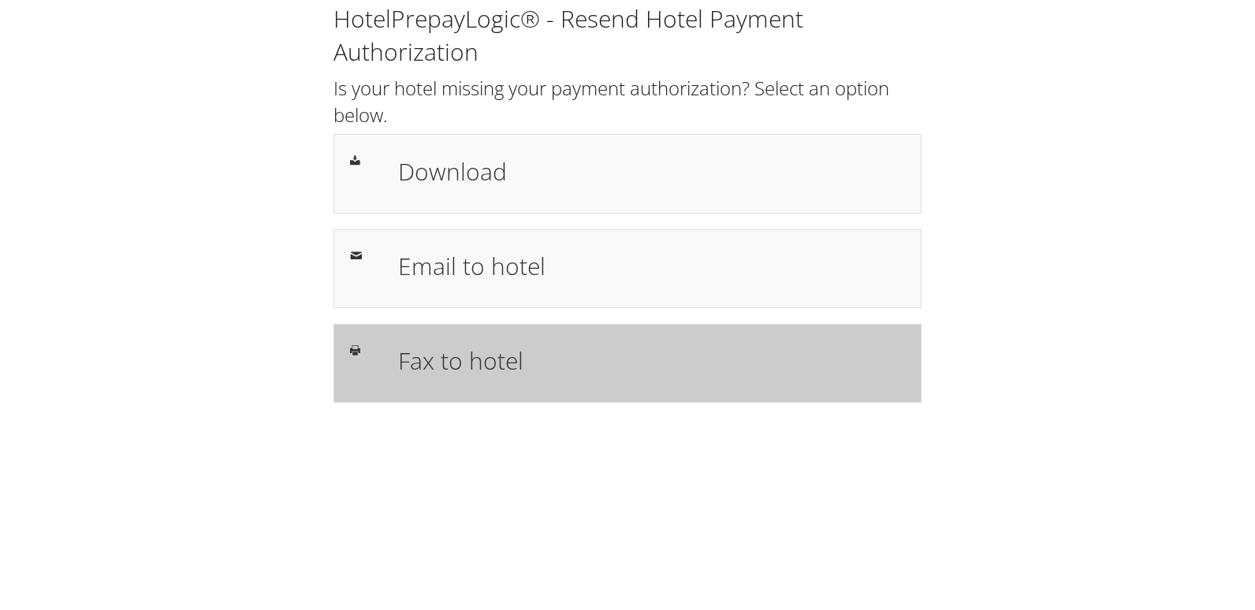
drag, startPoint x: 494, startPoint y: 354, endPoint x: 520, endPoint y: 328, distance: 37.4
click at [493, 355] on h1 "Fax to hotel" at bounding box center [651, 360] width 507 height 35
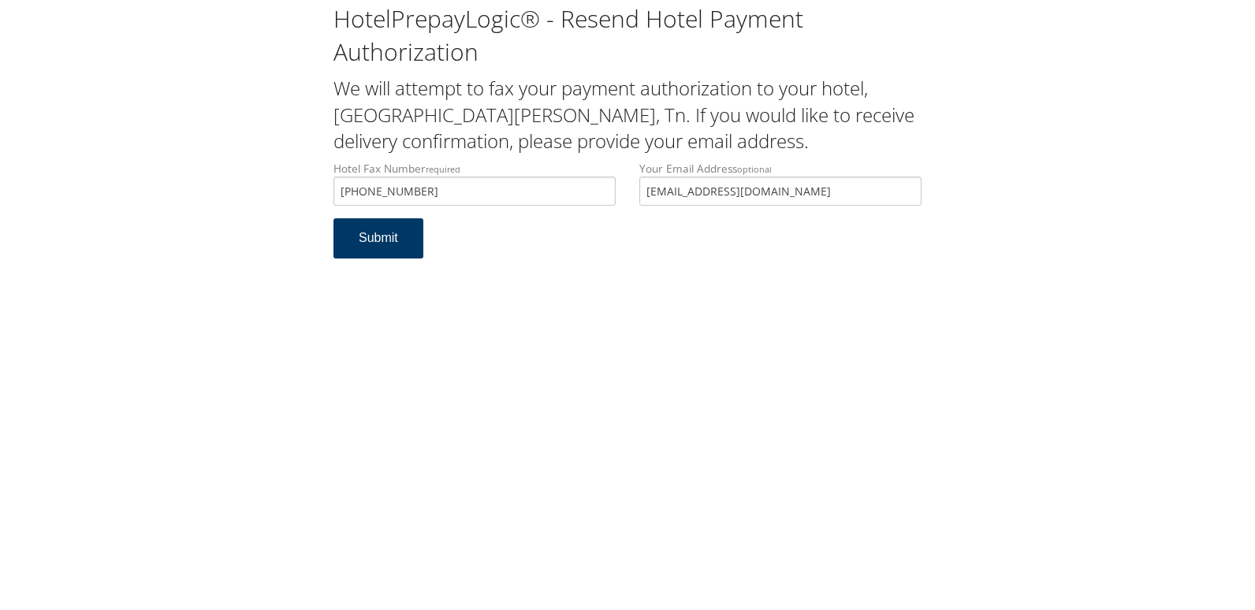
click at [393, 249] on button "Submit" at bounding box center [379, 238] width 90 height 40
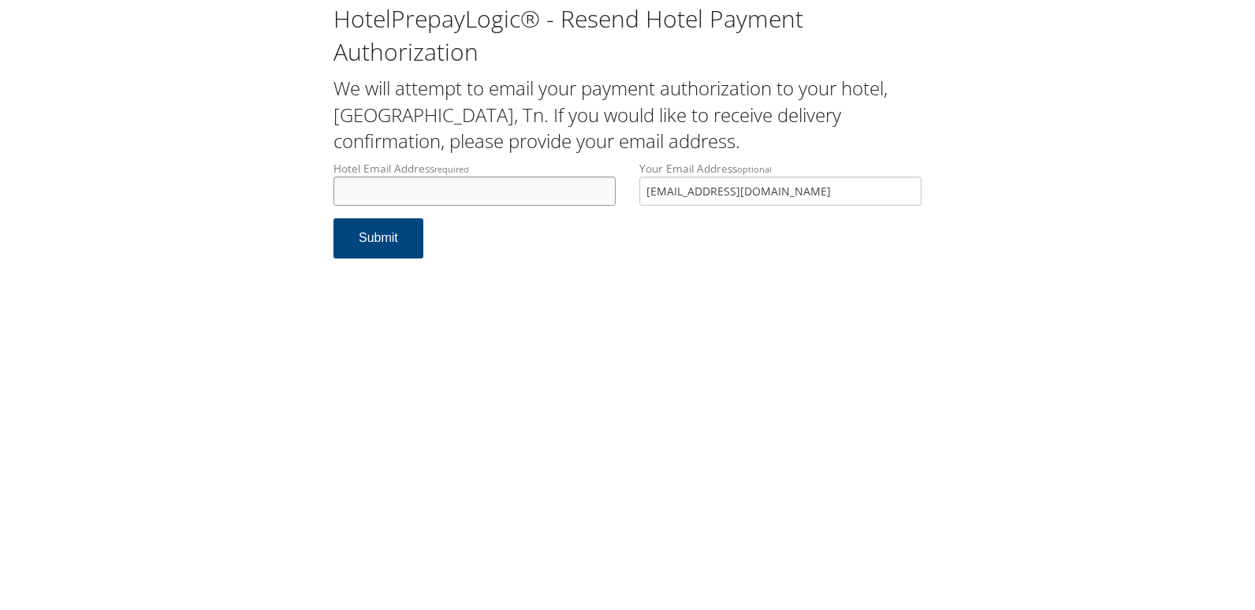
click at [387, 195] on input "Hotel Email Address required" at bounding box center [475, 191] width 282 height 29
drag, startPoint x: 504, startPoint y: 188, endPoint x: 270, endPoint y: 188, distance: 233.4
click at [270, 188] on div "HotelPrepayLogic® - Resend Hotel Payment Authorization We will attempt to email…" at bounding box center [628, 137] width 1224 height 274
type input "mrtn_hampton@yahoo.com"
click at [343, 228] on button "Submit" at bounding box center [379, 238] width 90 height 40
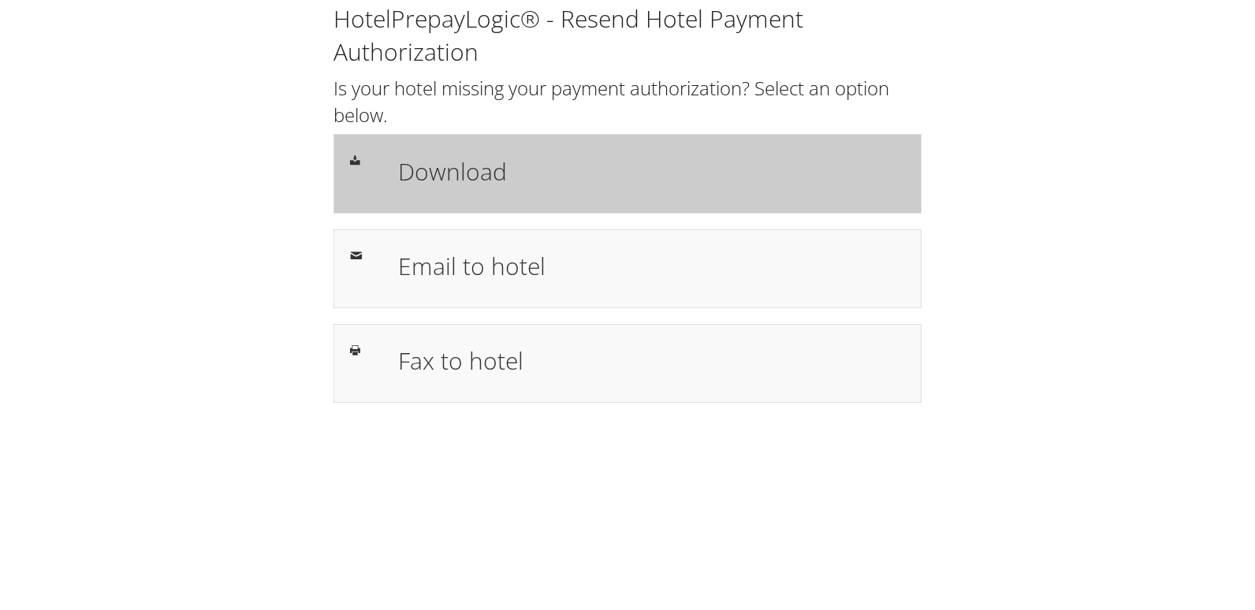
click at [670, 158] on h1 "Download" at bounding box center [651, 171] width 507 height 35
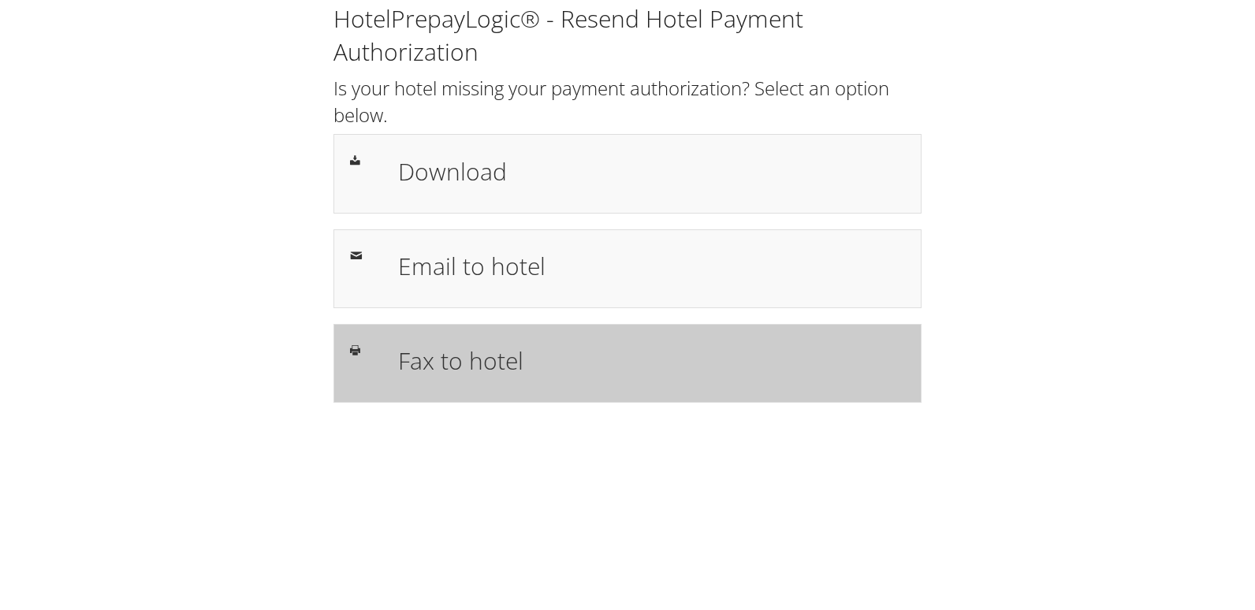
click at [485, 359] on h1 "Fax to hotel" at bounding box center [651, 360] width 507 height 35
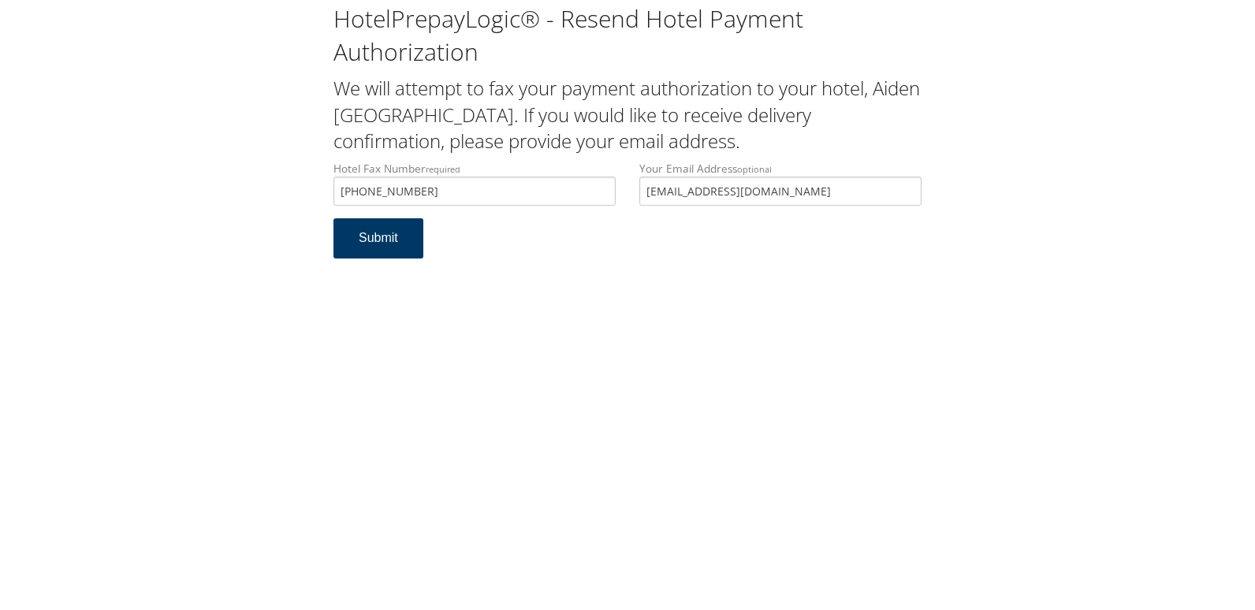
click at [395, 231] on button "Submit" at bounding box center [379, 238] width 90 height 40
